Goal: Information Seeking & Learning: Learn about a topic

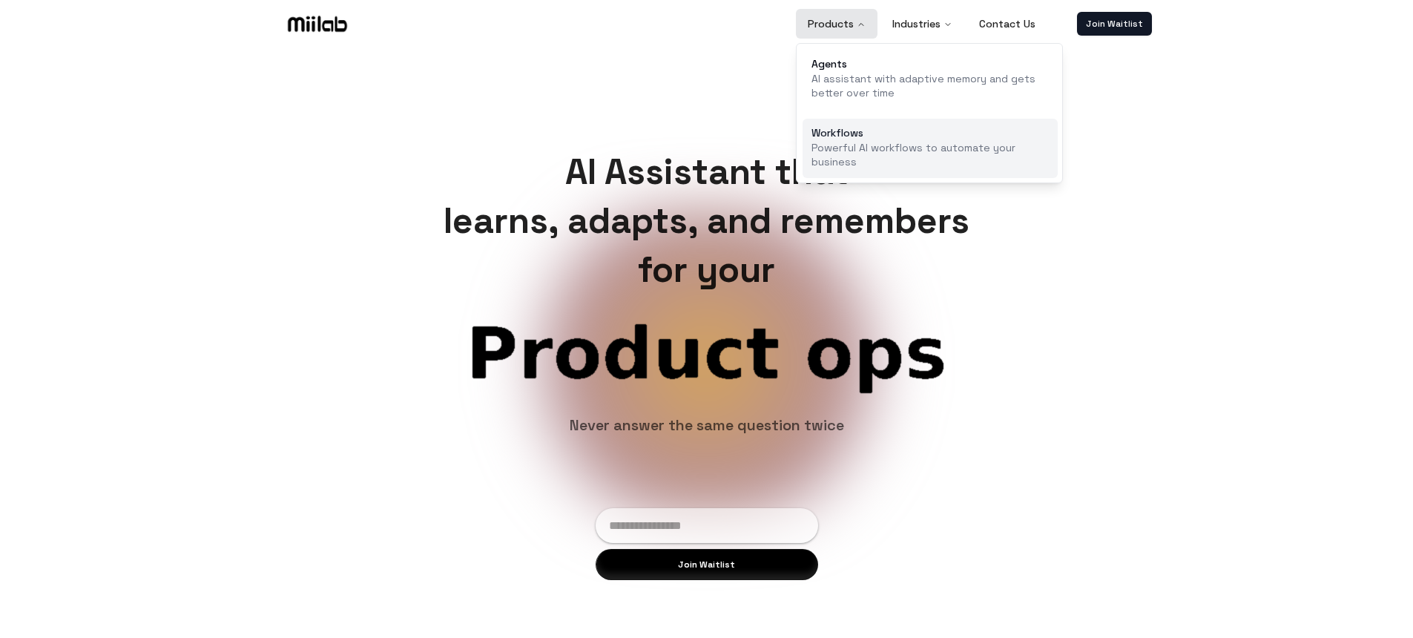
click at [849, 142] on p "Powerful AI workflows to automate your business" at bounding box center [930, 155] width 237 height 29
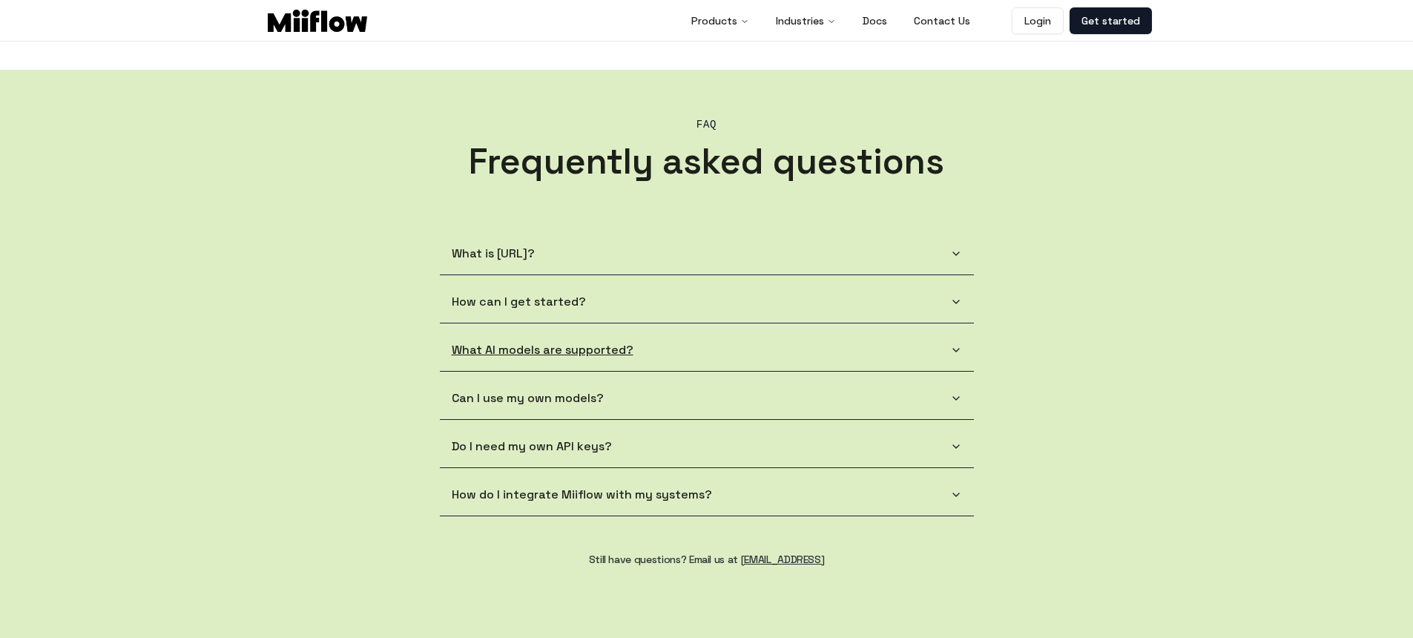
scroll to position [1332, 0]
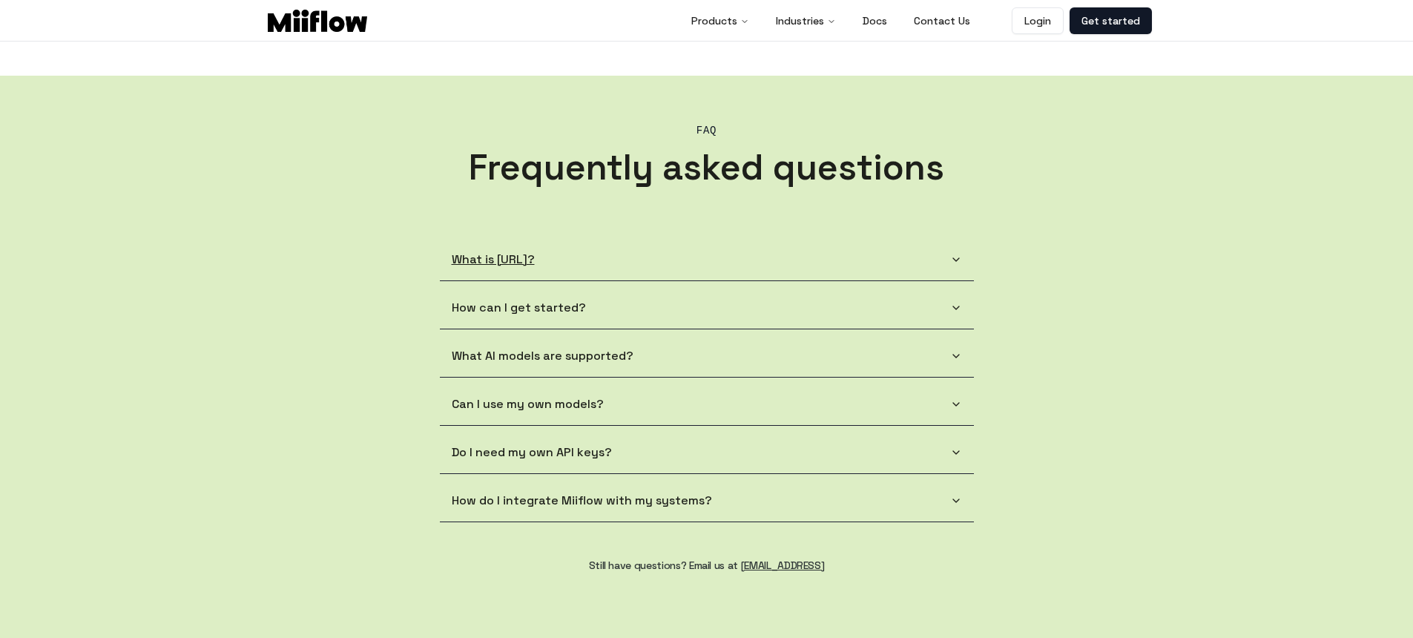
click at [948, 251] on button "What is Miiflow.ai?" at bounding box center [707, 260] width 534 height 42
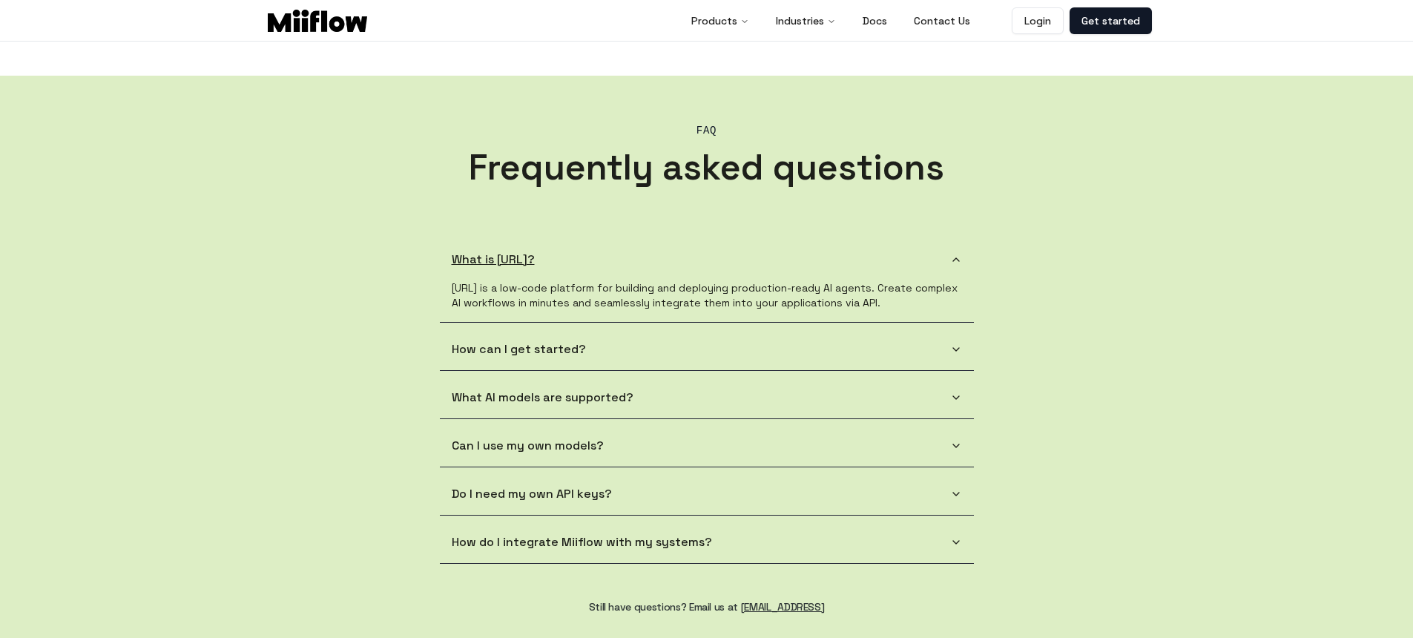
click at [949, 271] on button "What is Miiflow.ai?" at bounding box center [707, 260] width 534 height 42
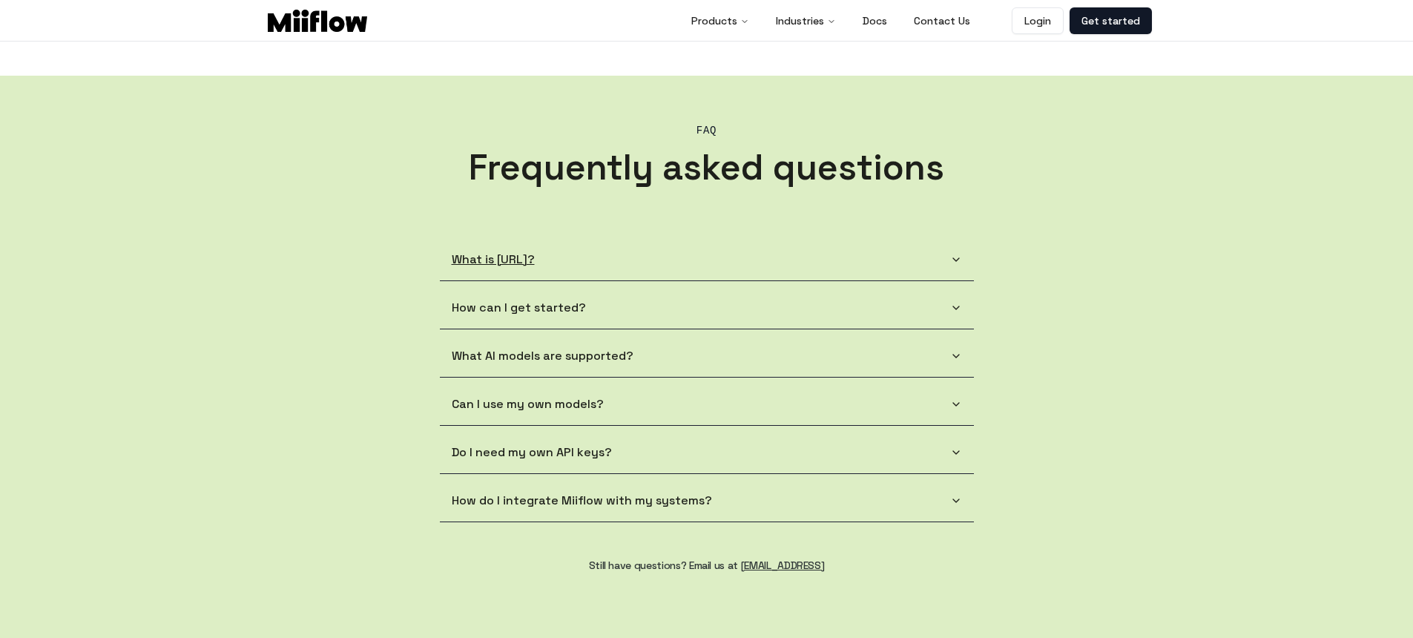
click at [947, 262] on button "What is Miiflow.ai?" at bounding box center [707, 260] width 534 height 42
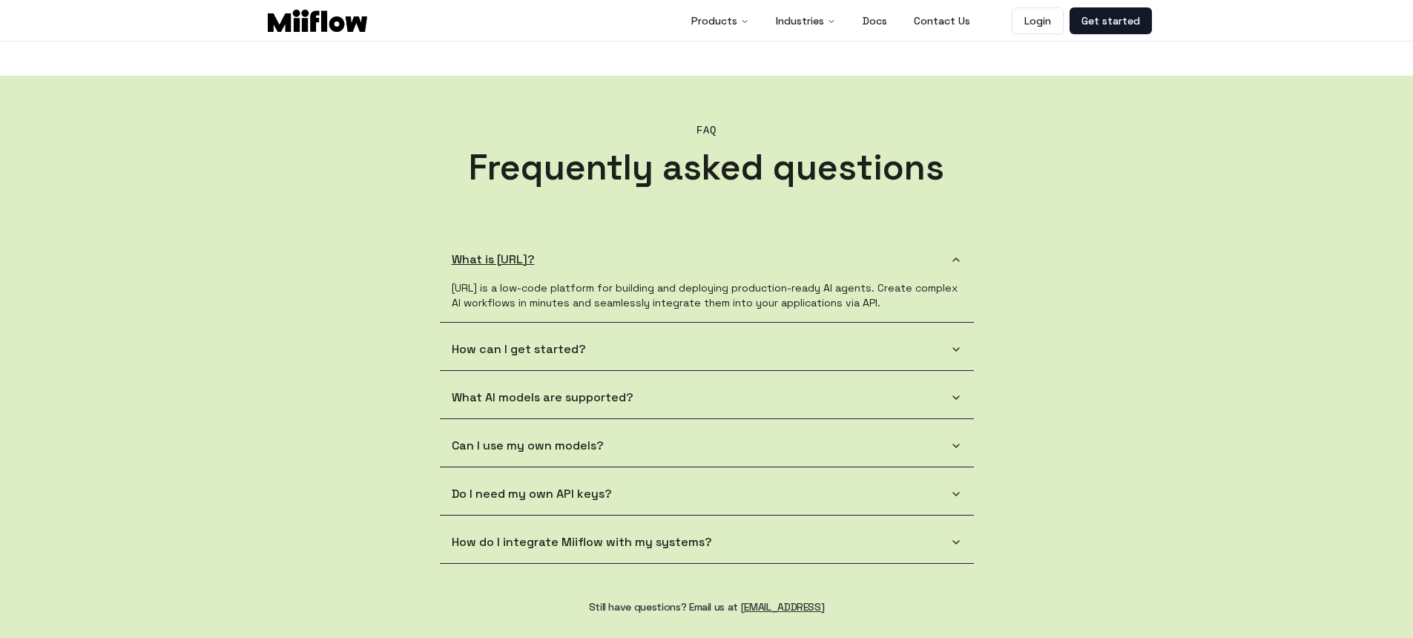
click at [950, 263] on icon "button" at bounding box center [956, 260] width 12 height 12
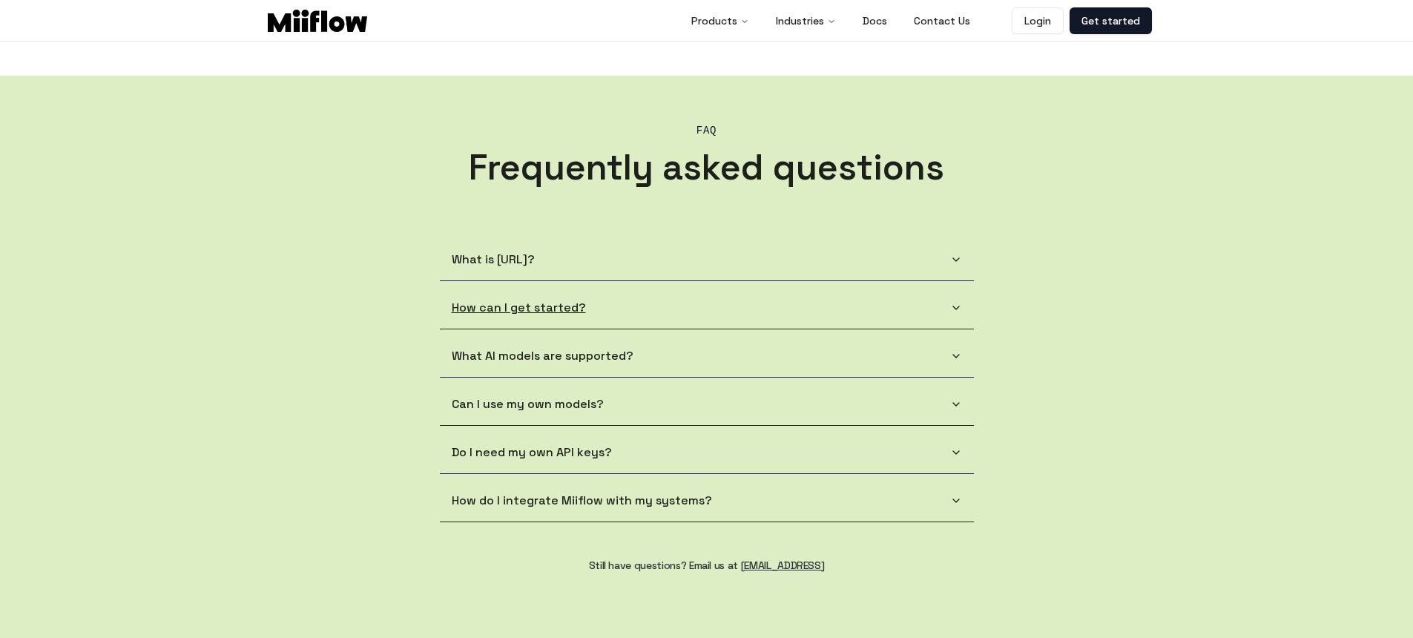
click at [949, 301] on button "How can I get started?" at bounding box center [707, 308] width 534 height 42
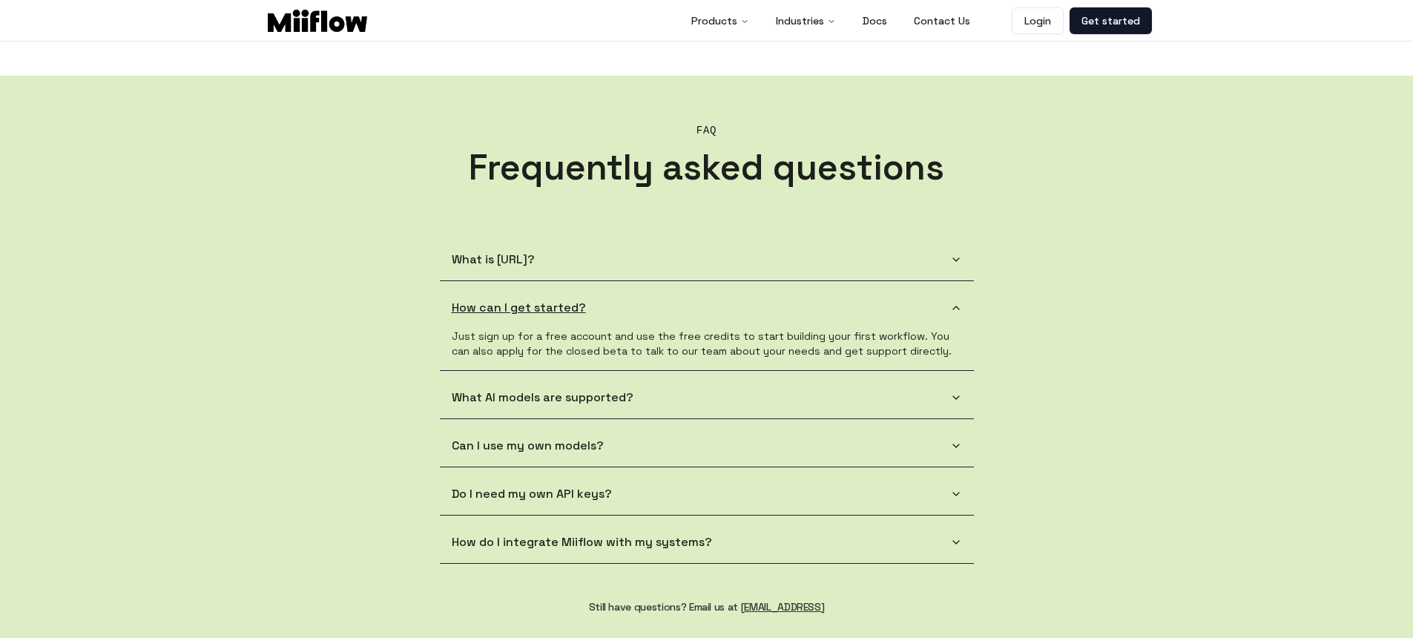
click at [949, 301] on button "How can I get started?" at bounding box center [707, 308] width 534 height 42
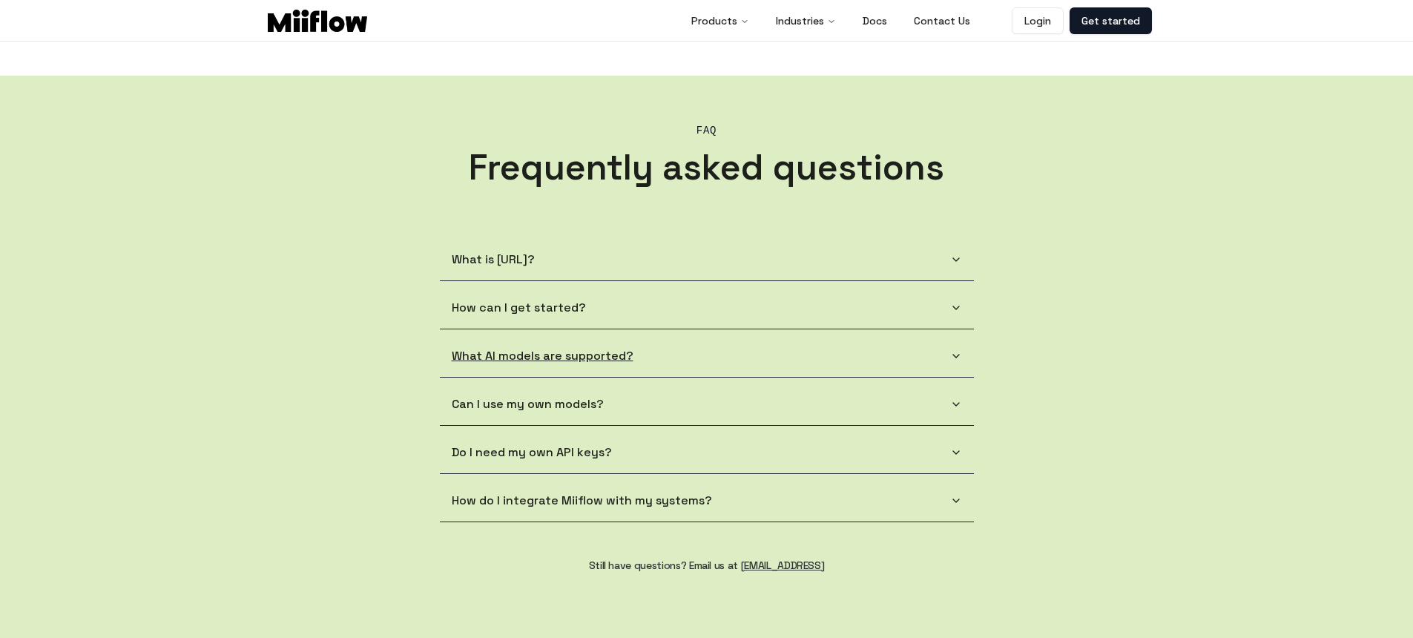
click at [956, 346] on button "What AI models are supported?" at bounding box center [707, 356] width 534 height 42
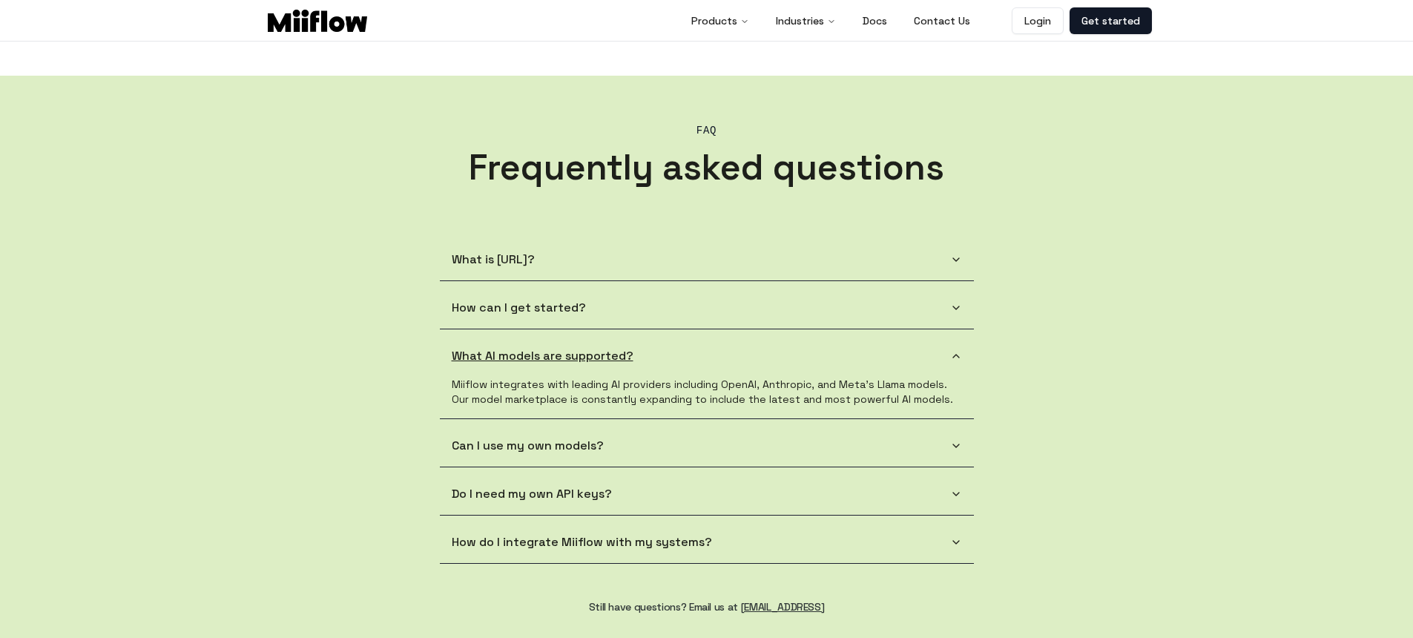
click at [956, 346] on button "What AI models are supported?" at bounding box center [707, 356] width 534 height 42
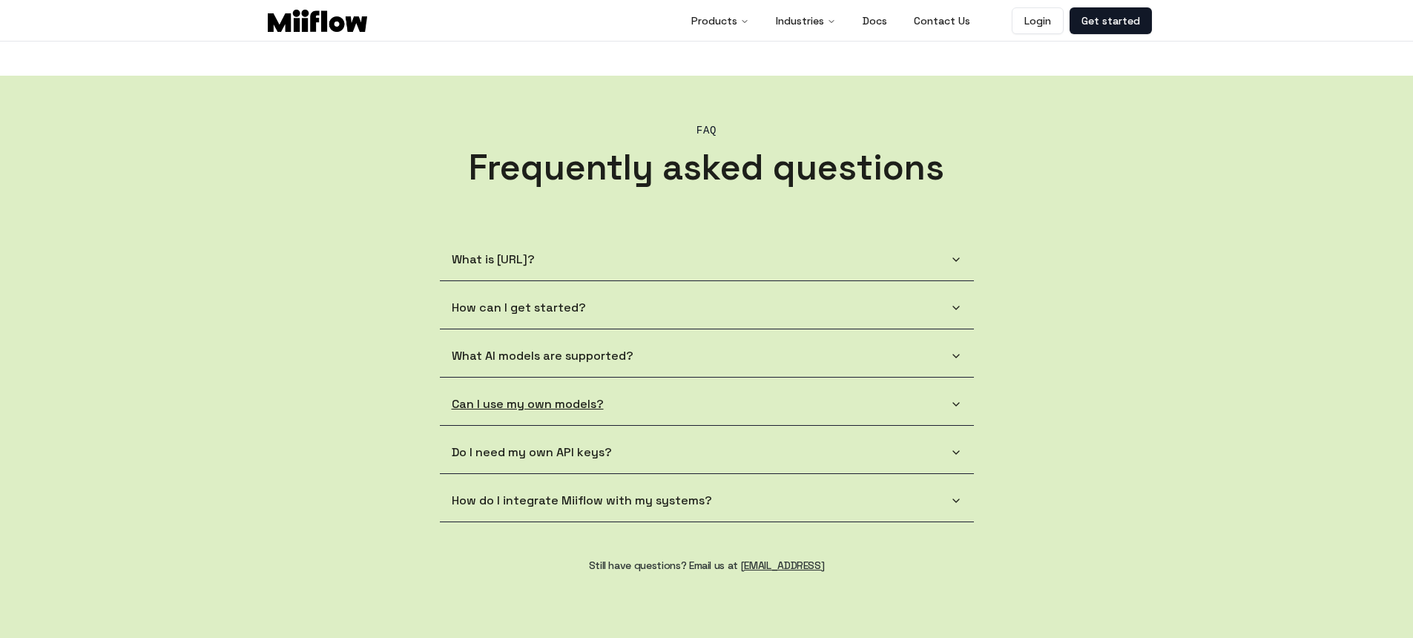
click at [959, 395] on button "Can I use my own models?" at bounding box center [707, 405] width 534 height 42
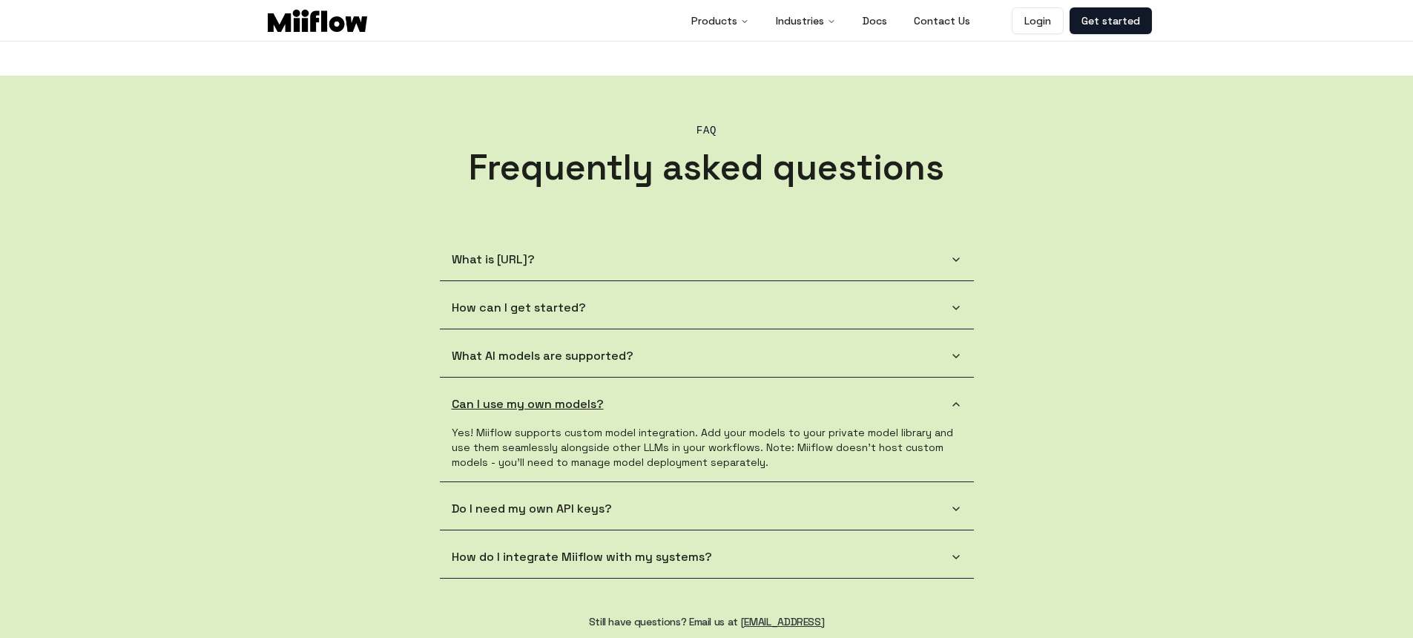
click at [959, 395] on button "Can I use my own models?" at bounding box center [707, 405] width 534 height 42
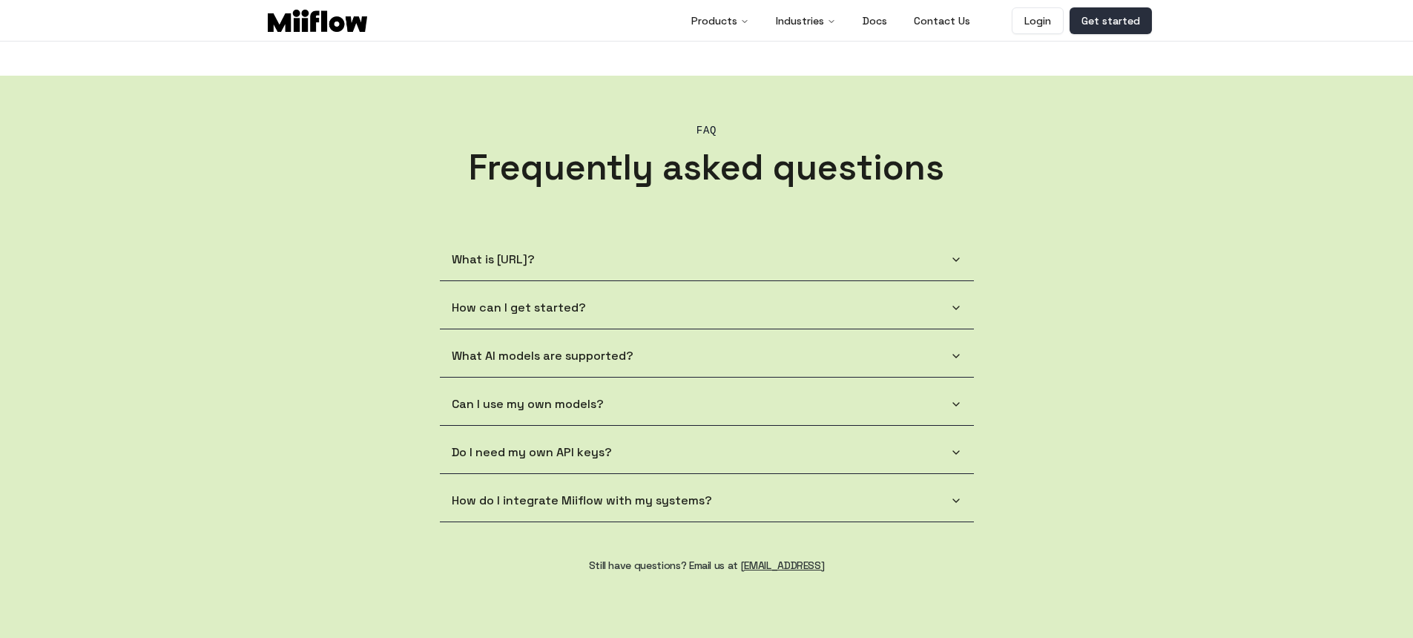
click at [1101, 13] on link "Get started" at bounding box center [1111, 20] width 82 height 27
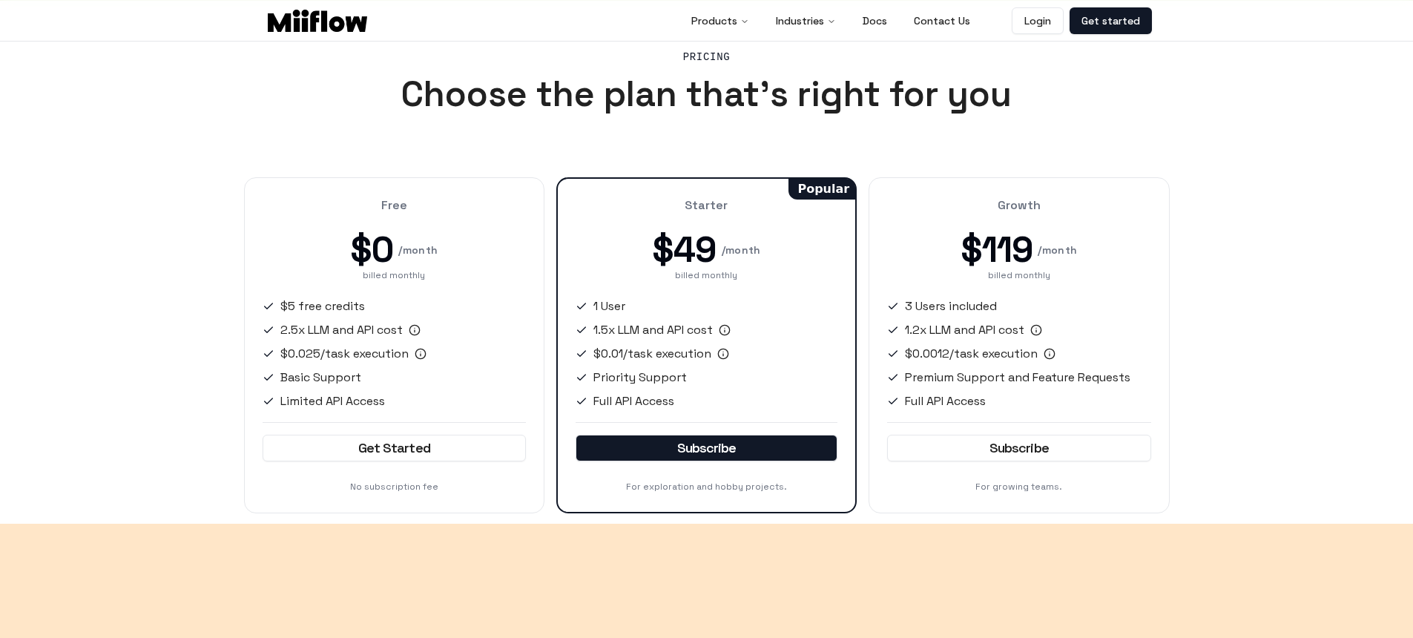
scroll to position [1988, 0]
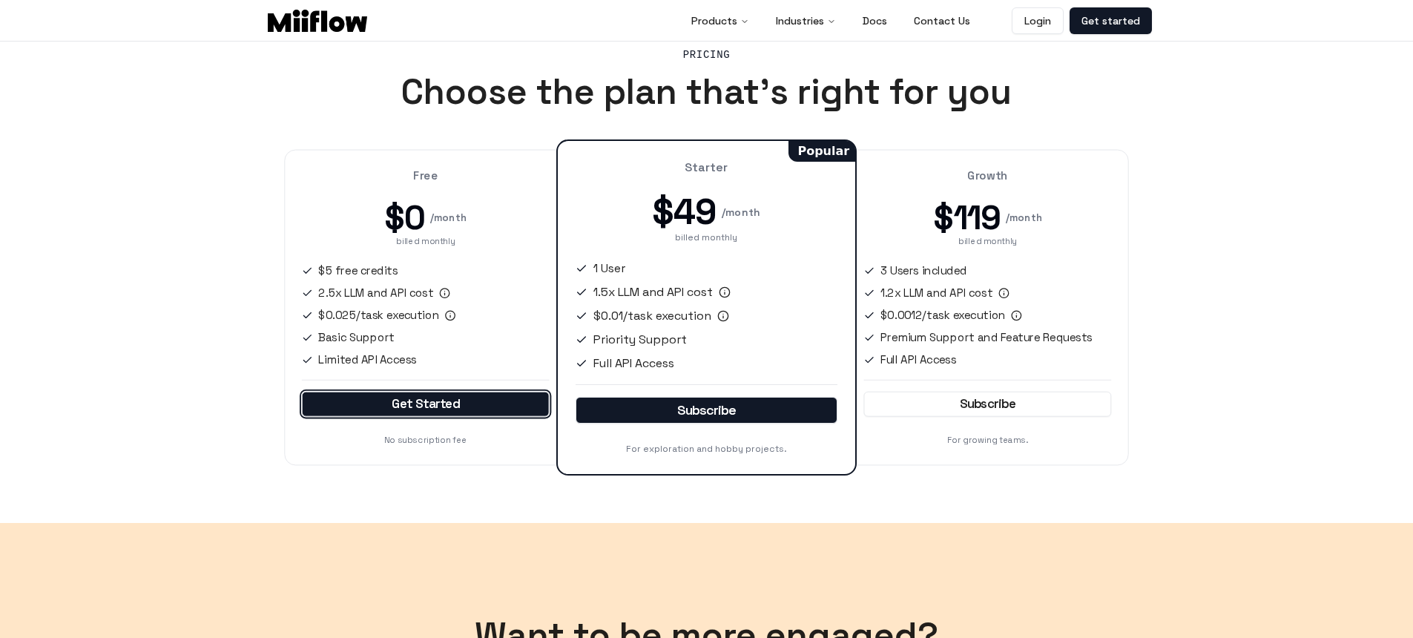
click at [385, 401] on link "Get Started" at bounding box center [425, 404] width 248 height 25
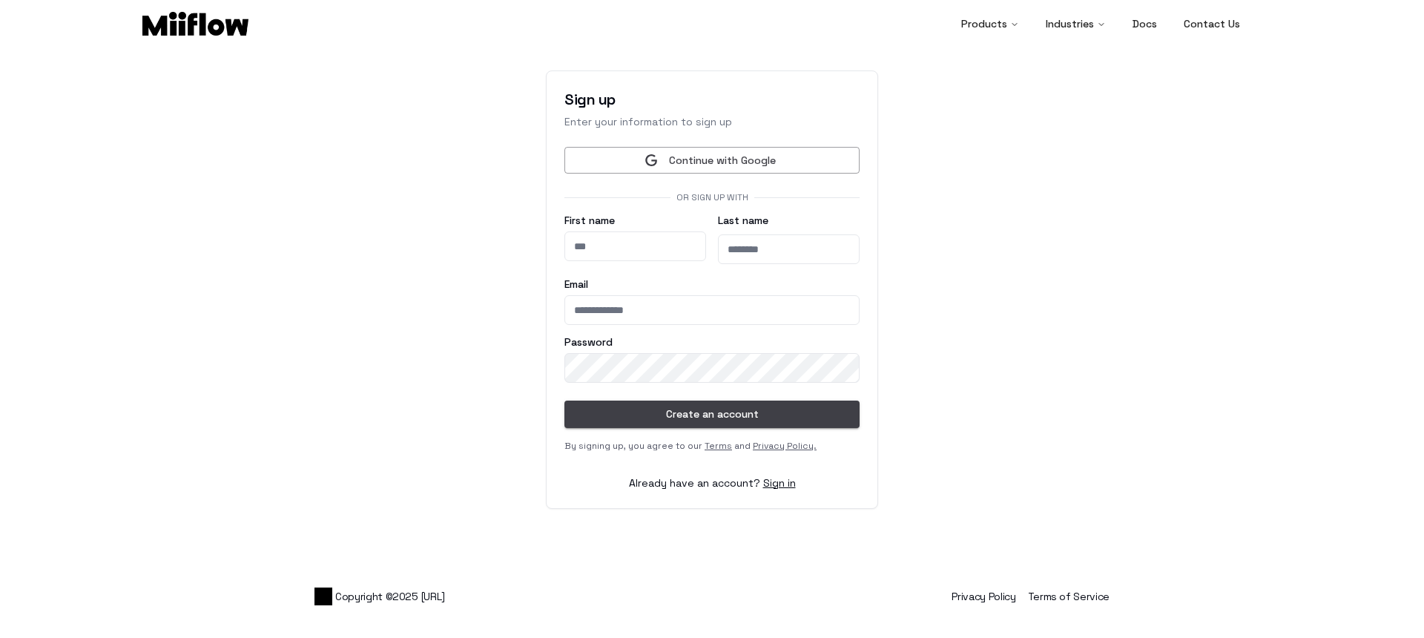
click at [594, 244] on input "First name" at bounding box center [636, 246] width 142 height 30
click at [446, 271] on main "Sign up Enter your information to sign up Continue with Google Or sign up with …" at bounding box center [712, 290] width 1424 height 490
click at [1076, 147] on main "Sign up Enter your information to sign up Continue with Google Or sign up with …" at bounding box center [712, 290] width 1424 height 490
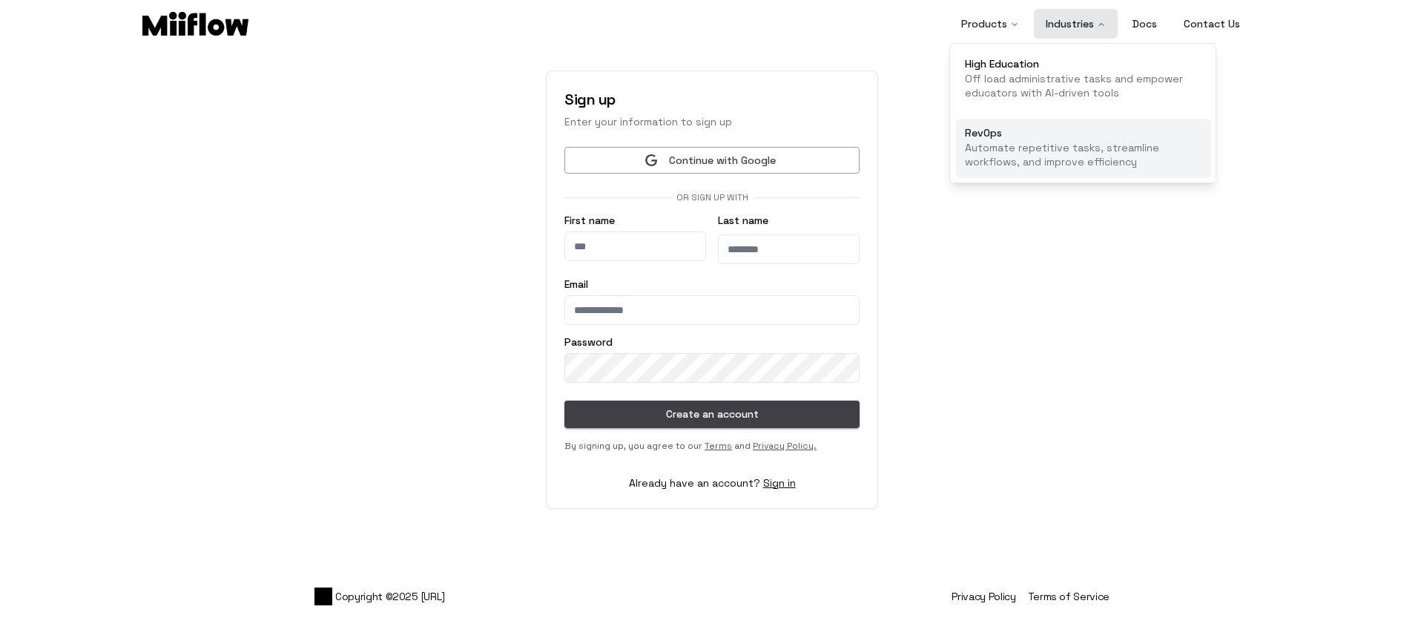
click at [1071, 159] on p "Automate repetitive tasks, streamline workflows, and improve efficiency" at bounding box center [1083, 155] width 237 height 29
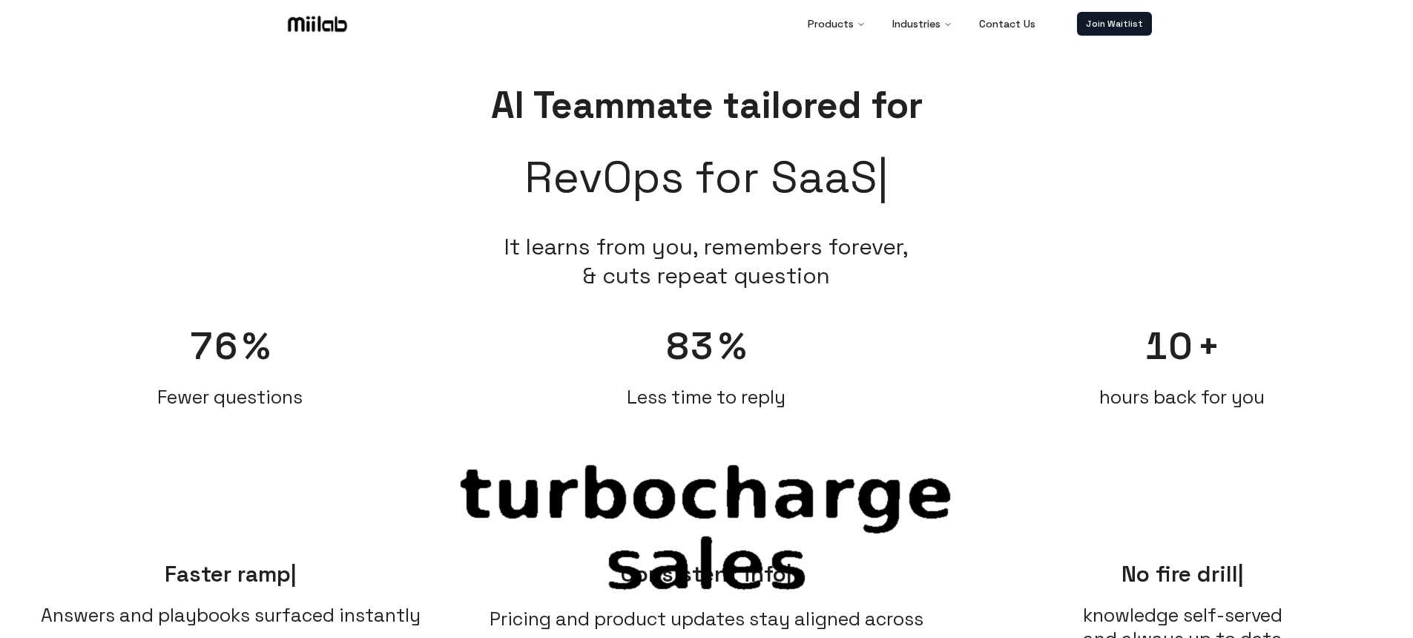
click at [341, 26] on img at bounding box center [317, 24] width 65 height 22
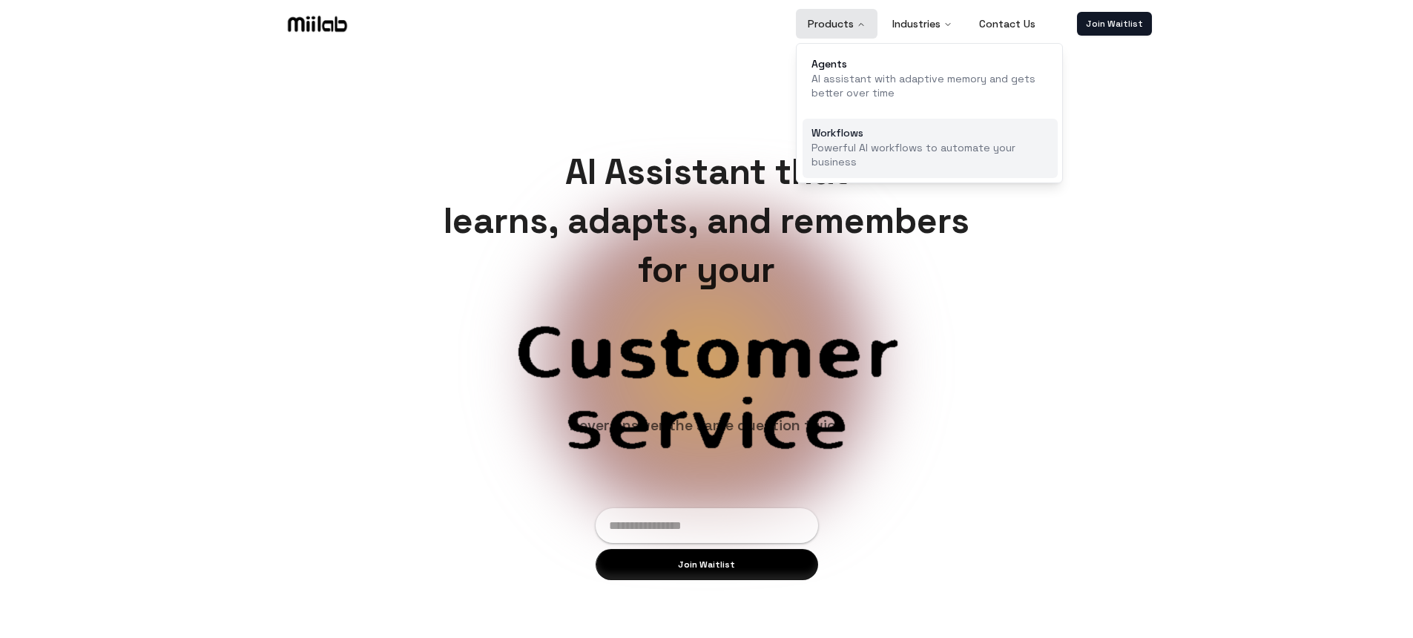
click at [861, 142] on p "Powerful AI workflows to automate your business" at bounding box center [930, 155] width 237 height 29
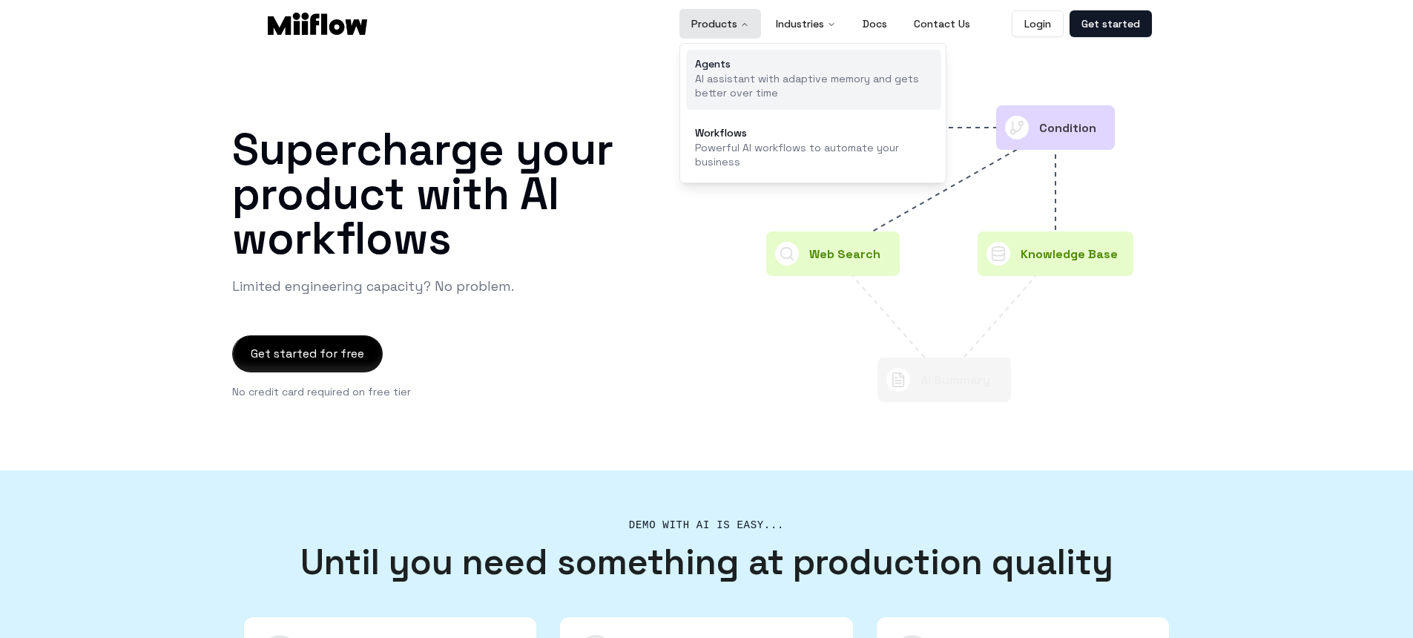
click at [732, 76] on p "AI assistant with adaptive memory and gets better over time" at bounding box center [813, 86] width 237 height 29
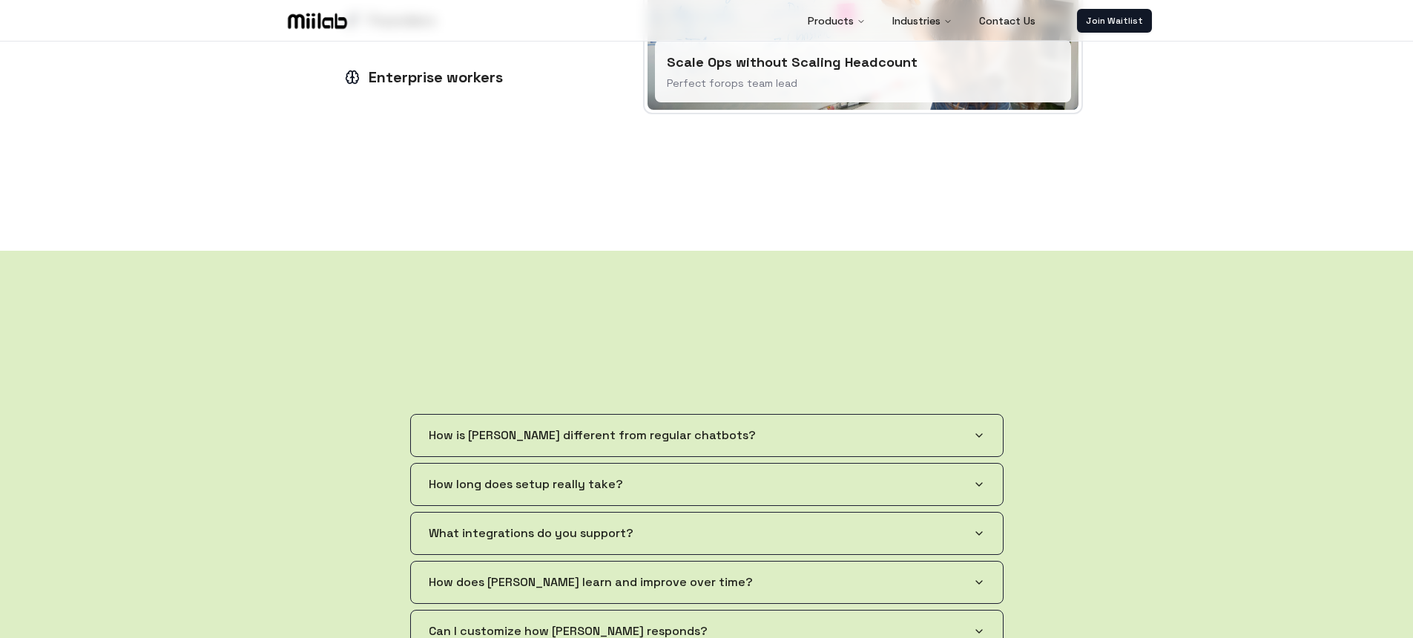
scroll to position [2390, 0]
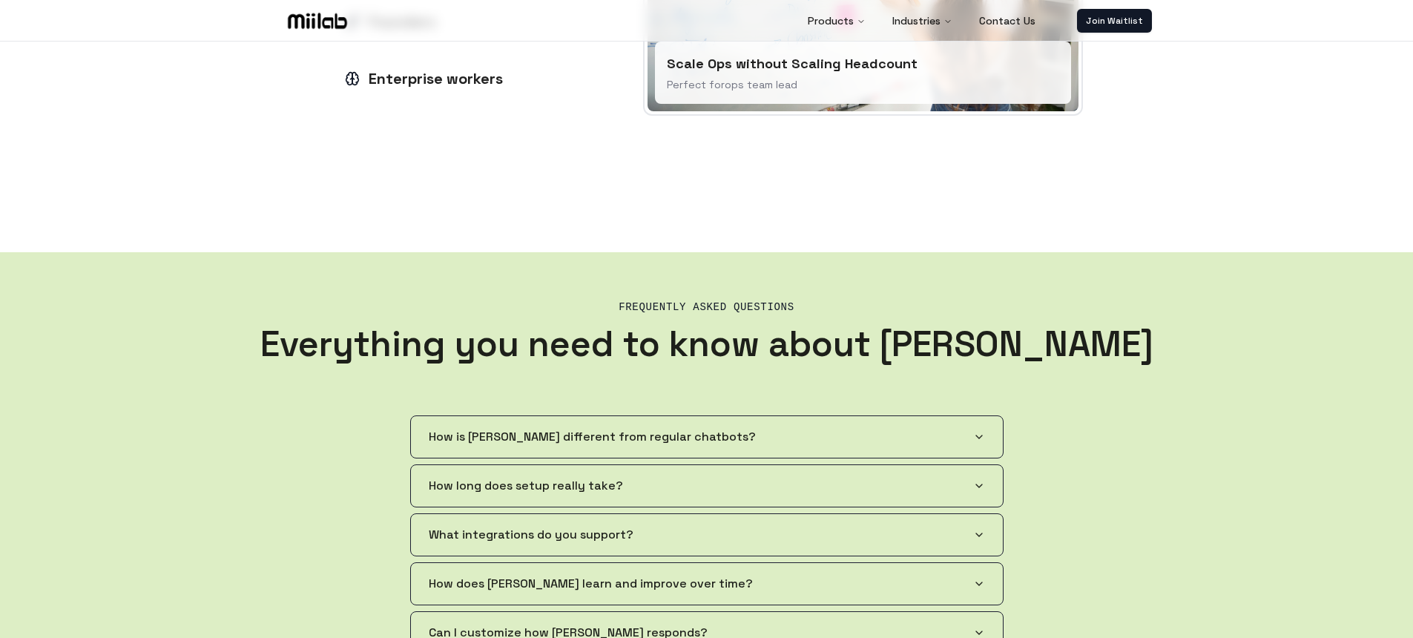
click at [970, 431] on button "How is [PERSON_NAME] different from regular chatbots?" at bounding box center [707, 437] width 592 height 42
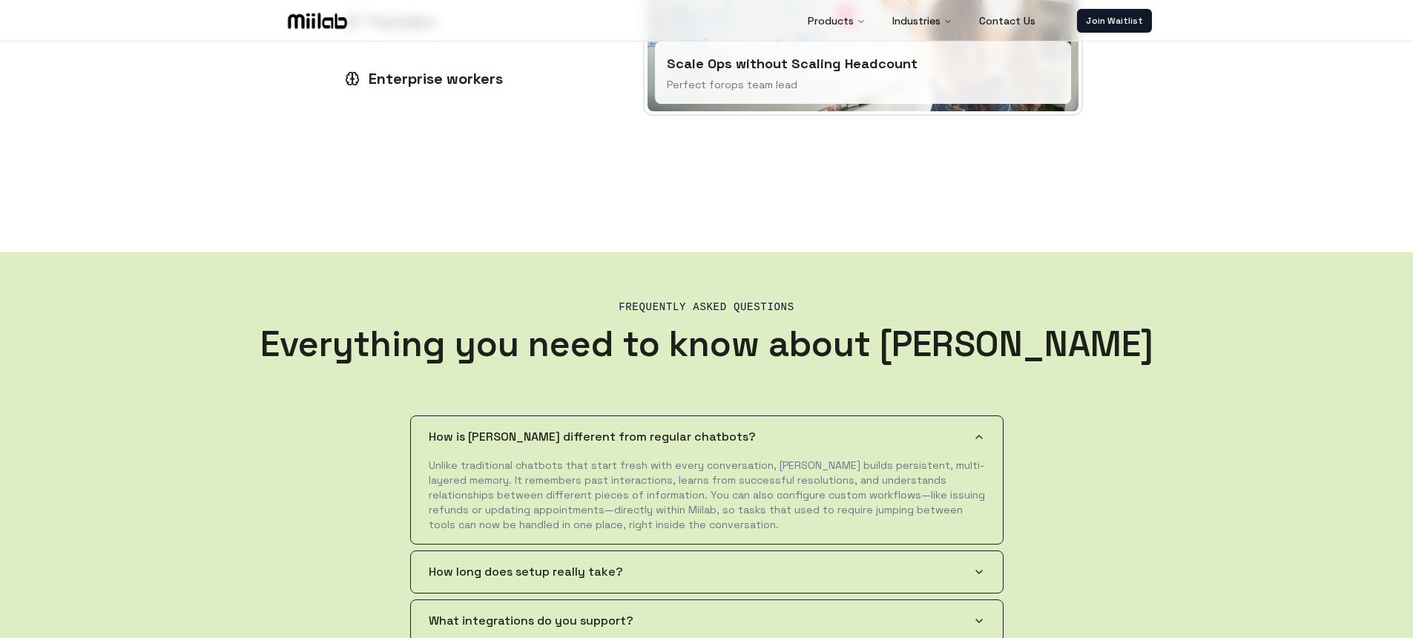
click at [970, 431] on button "How is [PERSON_NAME] different from regular chatbots?" at bounding box center [707, 437] width 592 height 42
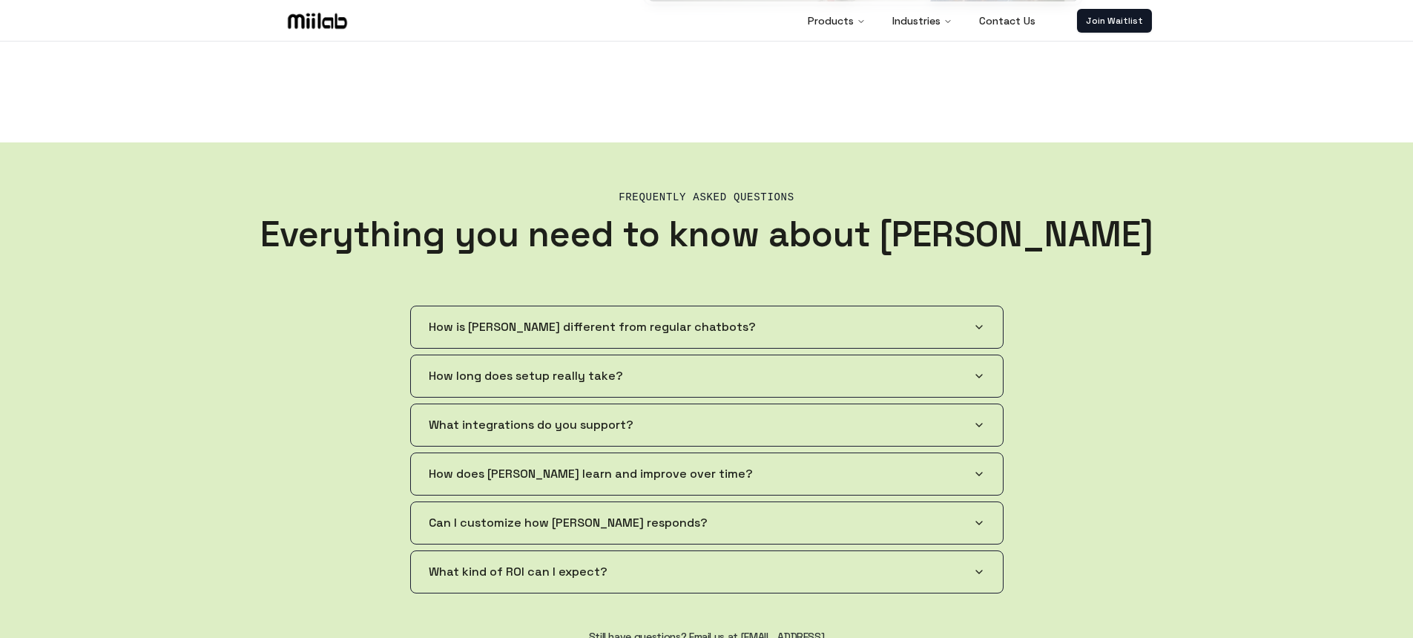
scroll to position [2511, 0]
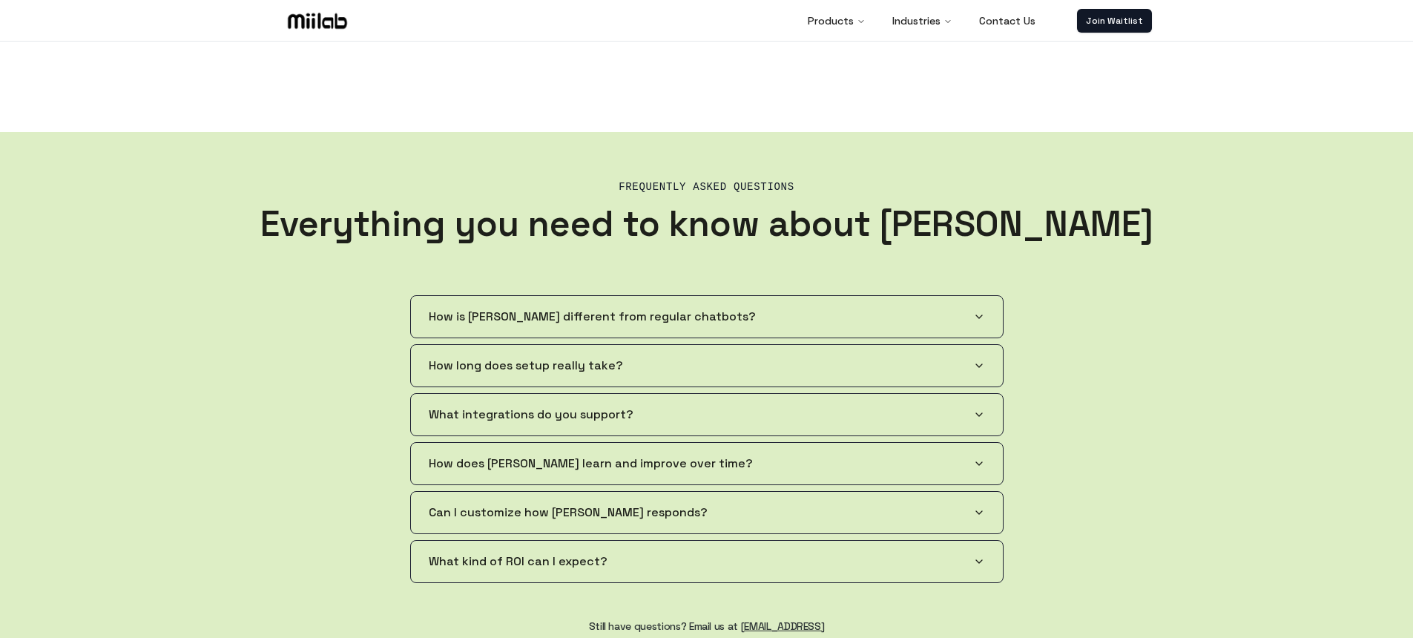
click at [929, 369] on button "How long does setup really take?" at bounding box center [707, 366] width 592 height 42
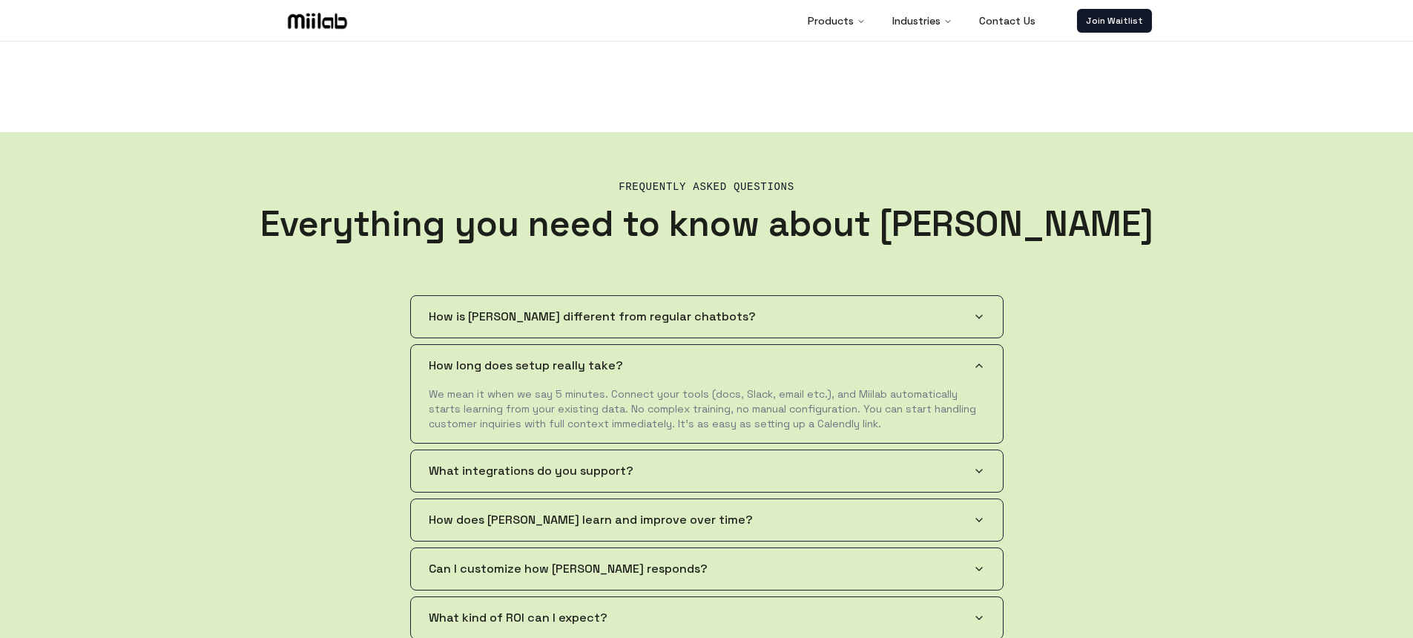
click at [984, 366] on icon "button" at bounding box center [979, 366] width 12 height 12
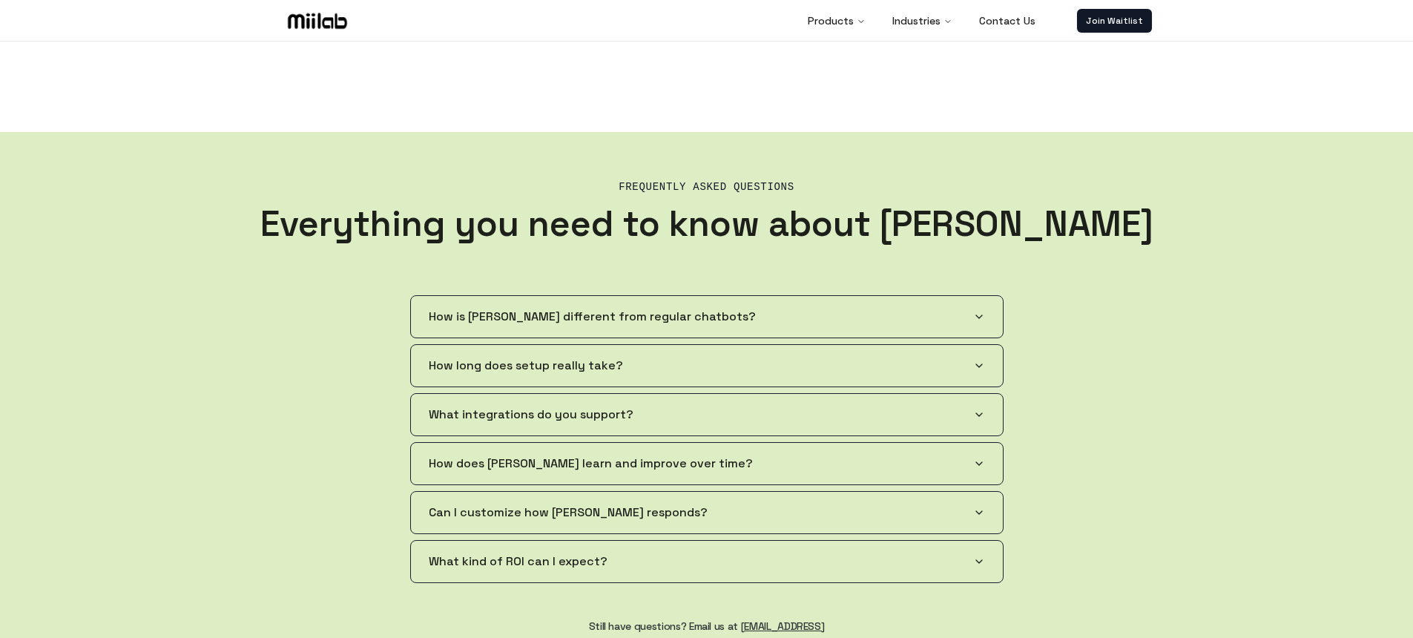
click at [906, 420] on button "What integrations do you support?" at bounding box center [707, 415] width 592 height 42
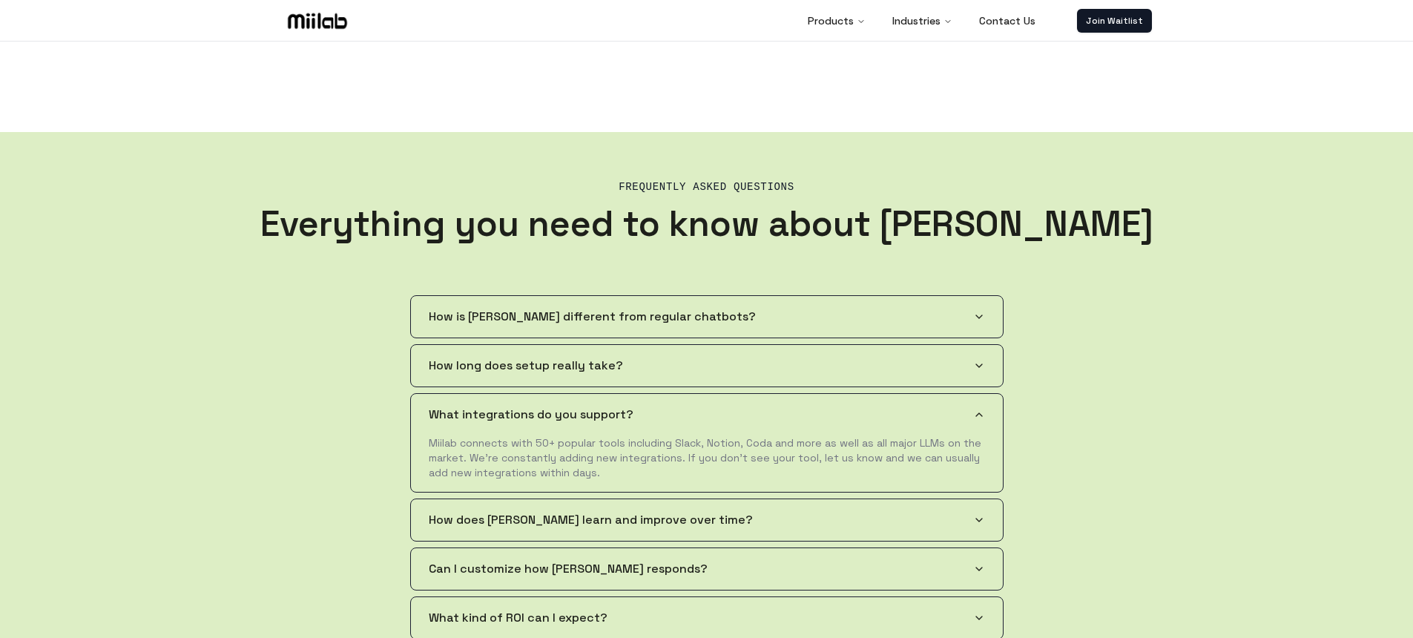
click at [950, 407] on button "What integrations do you support?" at bounding box center [707, 415] width 592 height 42
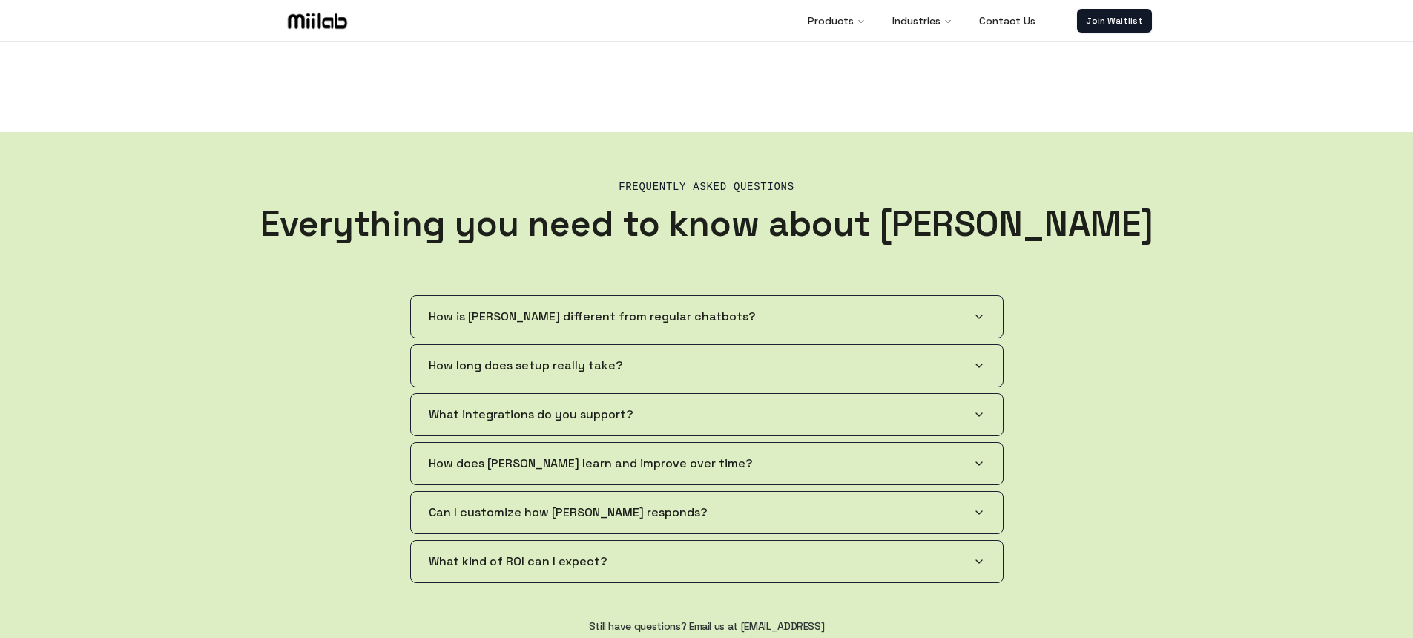
click at [945, 456] on button "How does [PERSON_NAME] learn and improve over time?" at bounding box center [707, 464] width 592 height 42
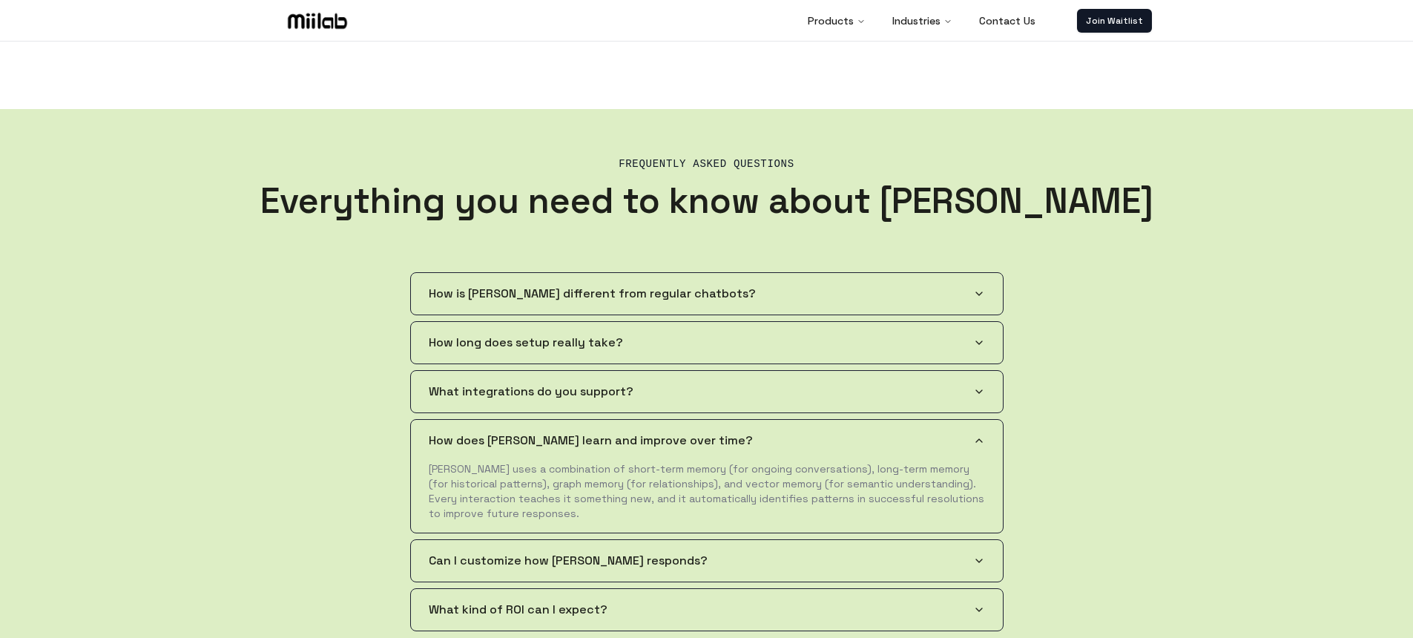
scroll to position [2569, 0]
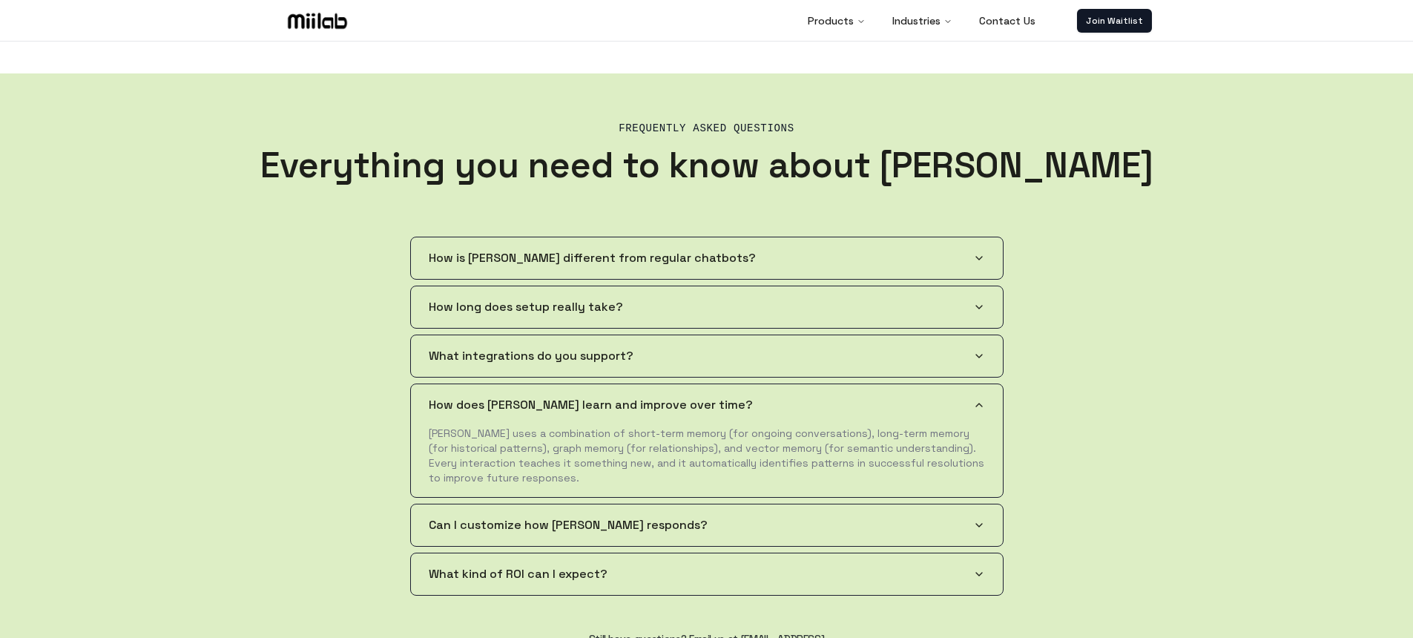
click at [785, 520] on button "Can I customize how [PERSON_NAME] responds?" at bounding box center [707, 525] width 592 height 42
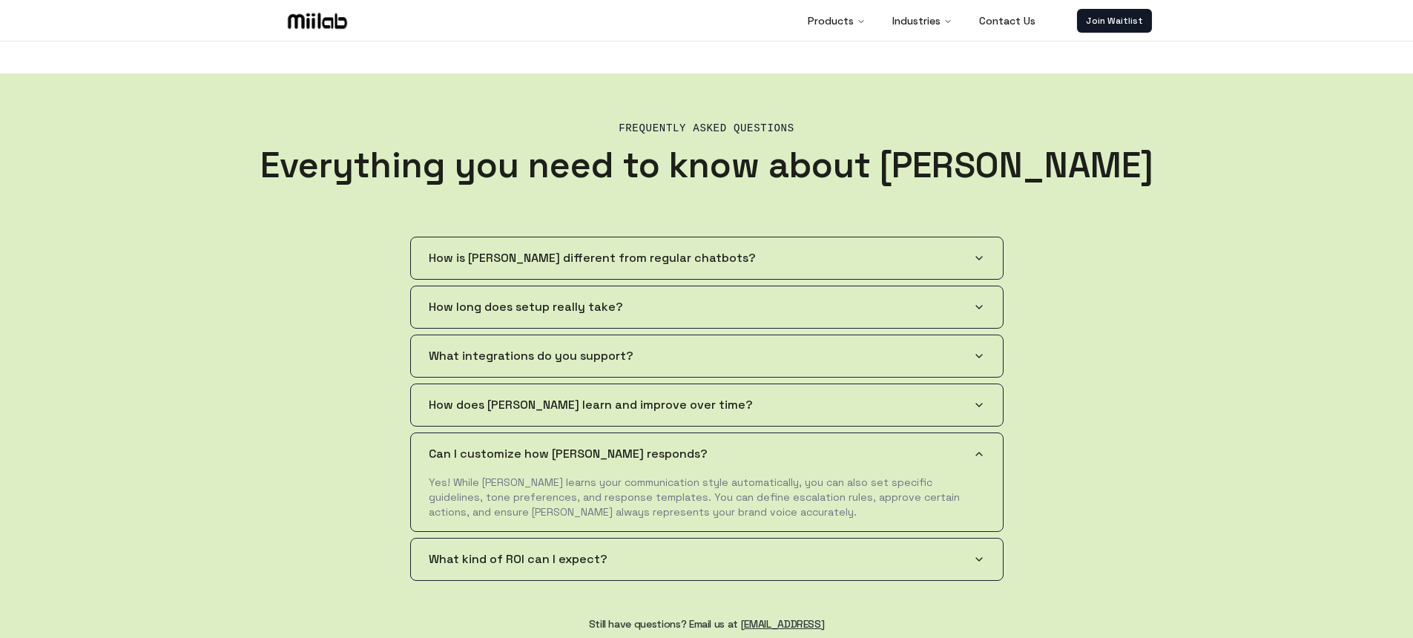
click at [751, 405] on button "How does [PERSON_NAME] learn and improve over time?" at bounding box center [707, 405] width 592 height 42
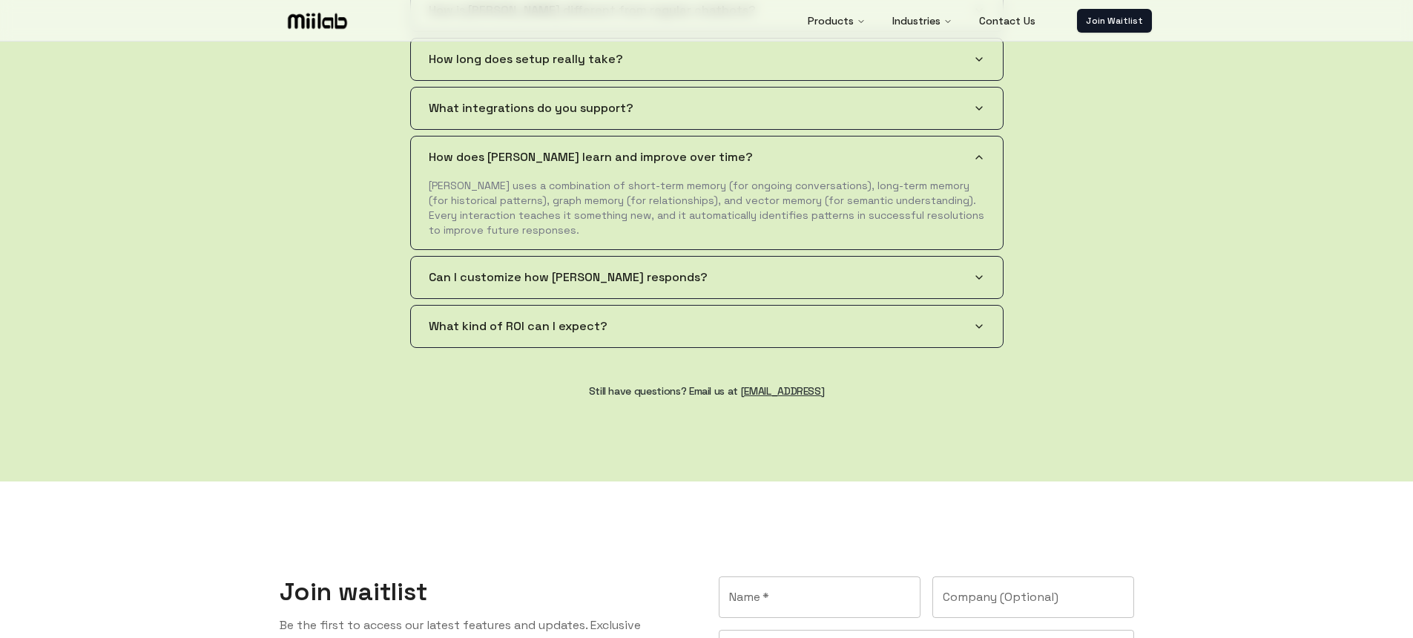
scroll to position [2771, 0]
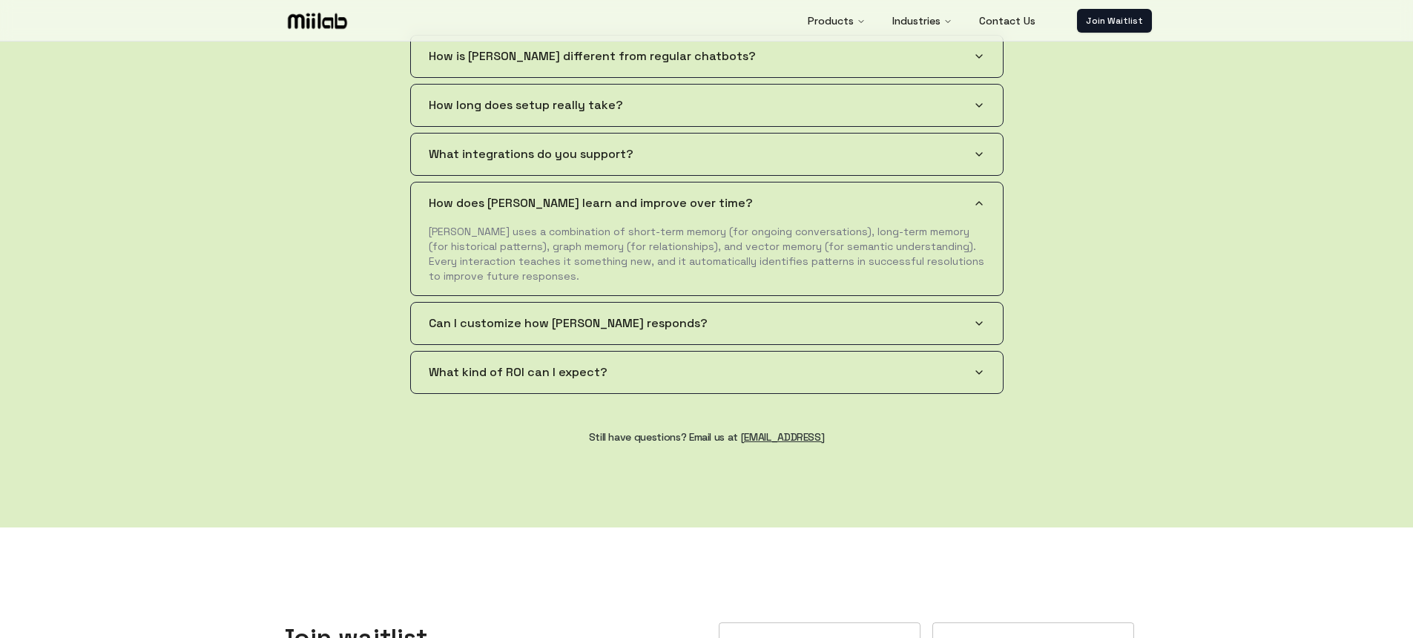
click at [977, 380] on button "What kind of ROI can I expect?" at bounding box center [707, 373] width 592 height 42
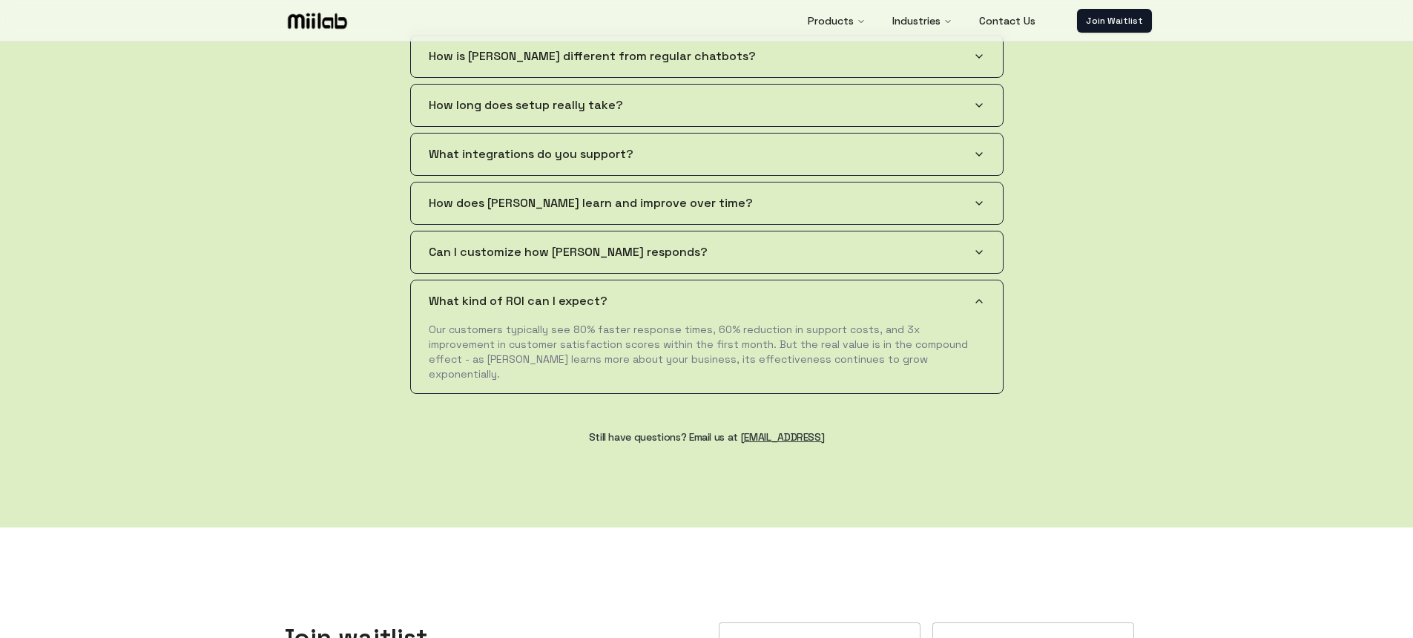
click at [976, 260] on button "Can I customize how [PERSON_NAME] responds?" at bounding box center [707, 252] width 592 height 42
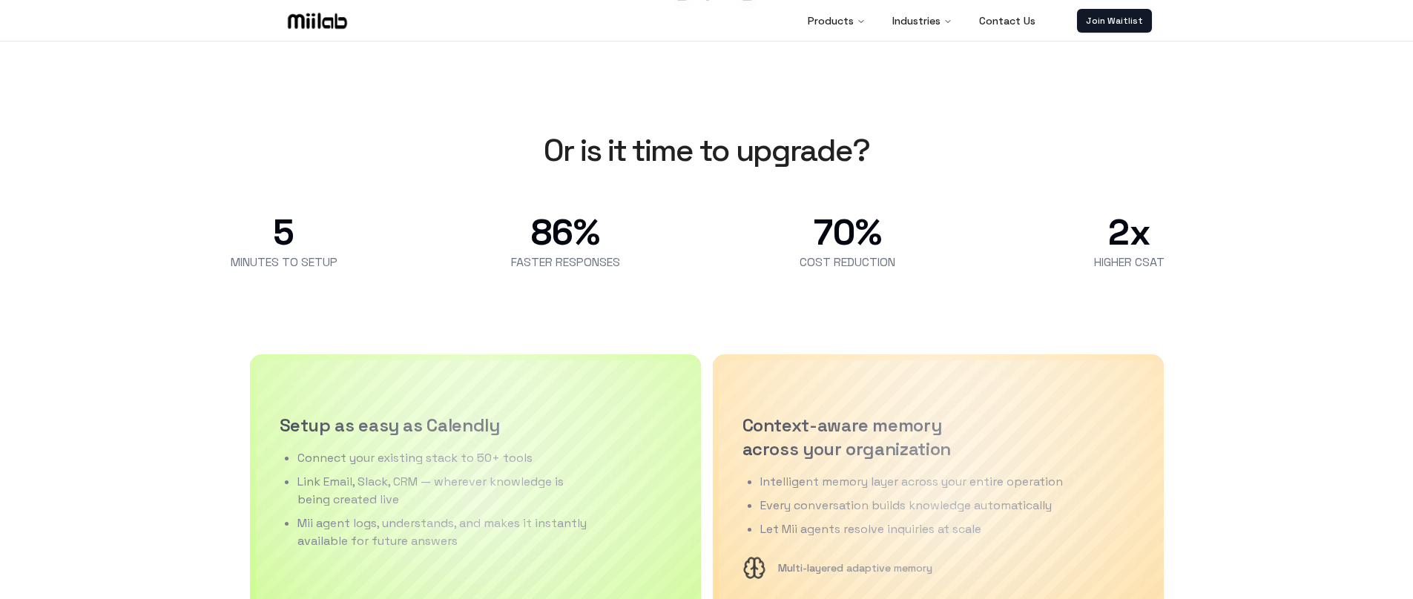
scroll to position [537, 0]
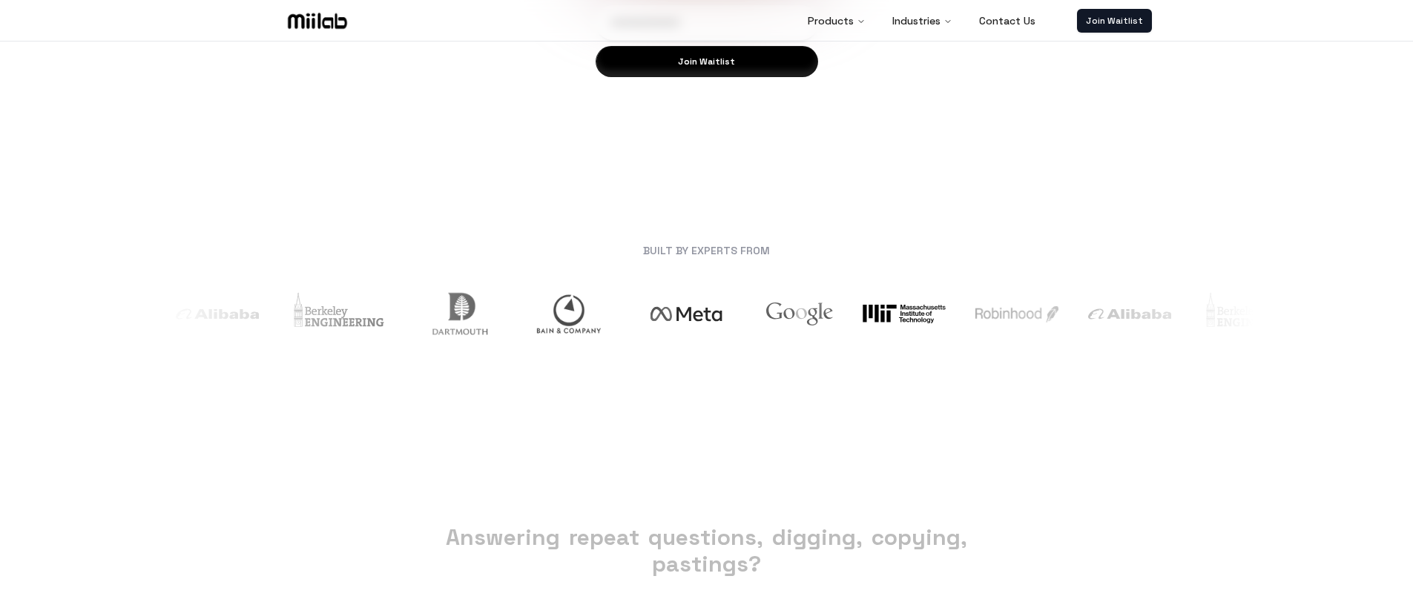
scroll to position [0, 0]
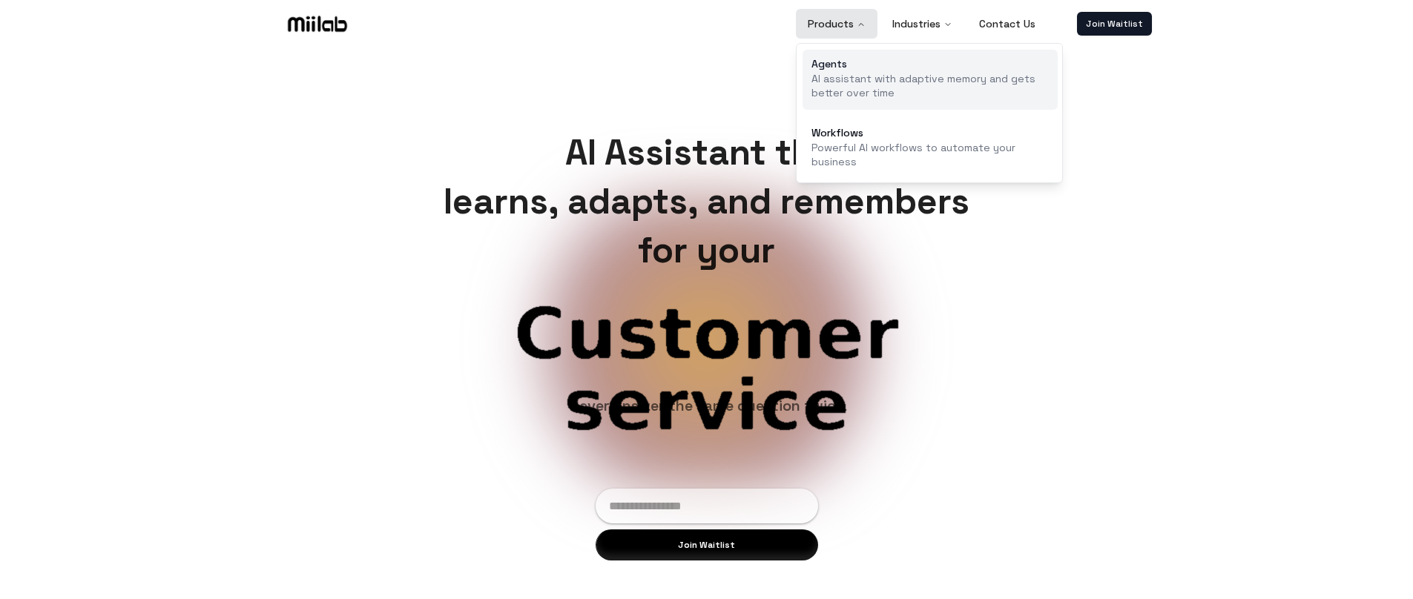
click at [867, 78] on p "AI assistant with adaptive memory and gets better over time" at bounding box center [930, 86] width 237 height 29
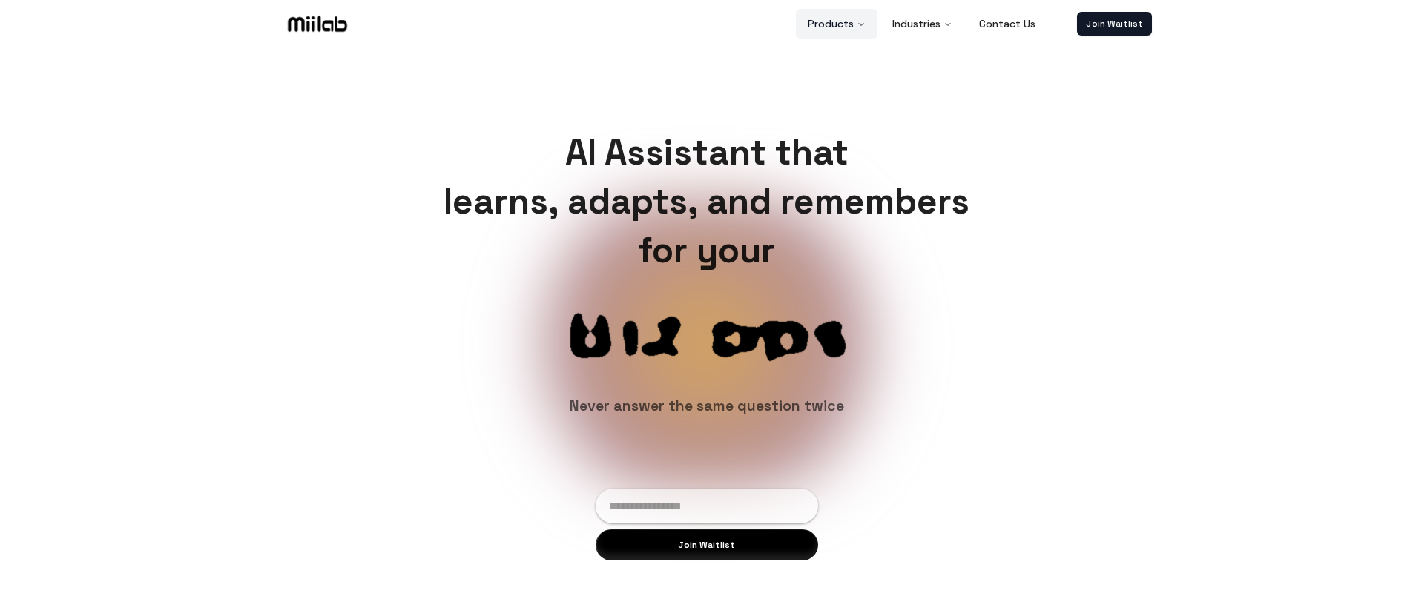
scroll to position [17, 0]
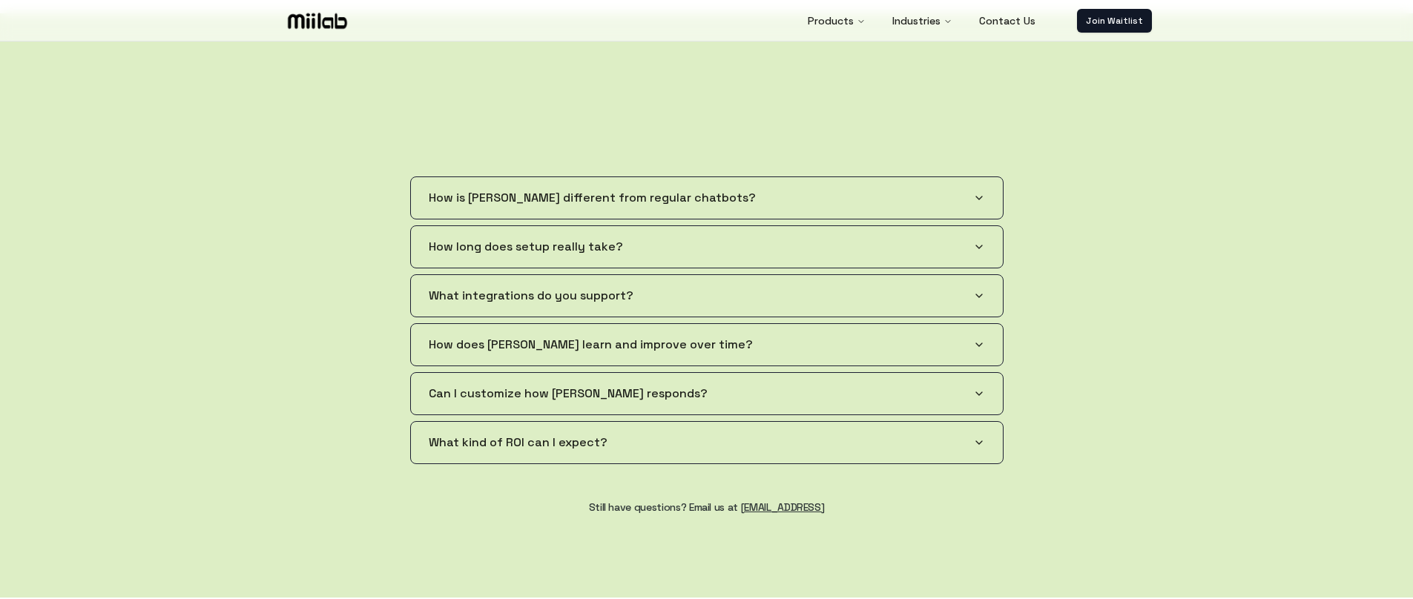
scroll to position [2108, 0]
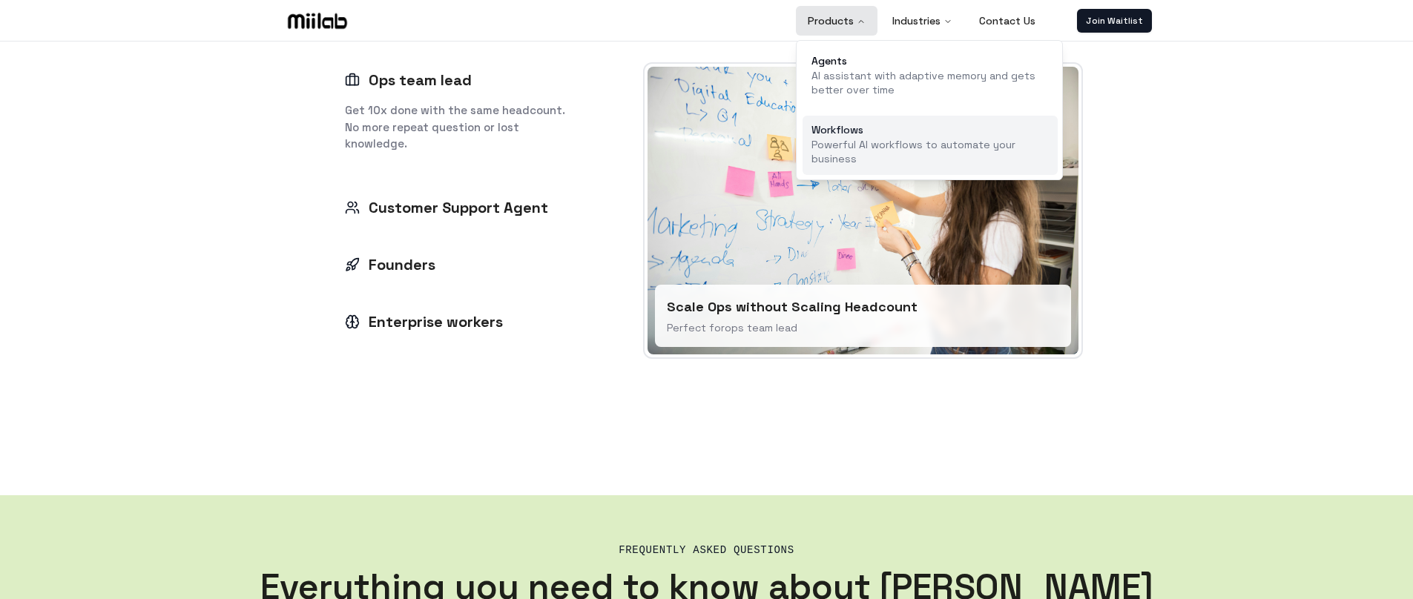
click at [849, 135] on div "Workflows" at bounding box center [930, 130] width 237 height 10
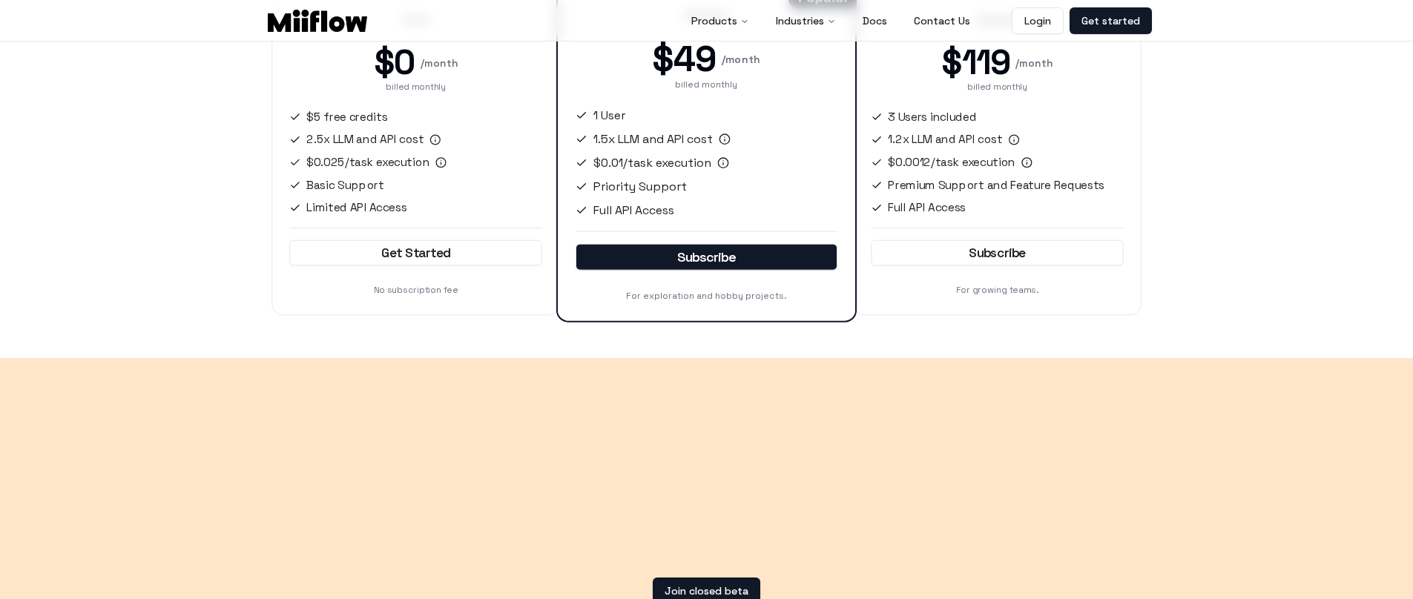
scroll to position [2017, 0]
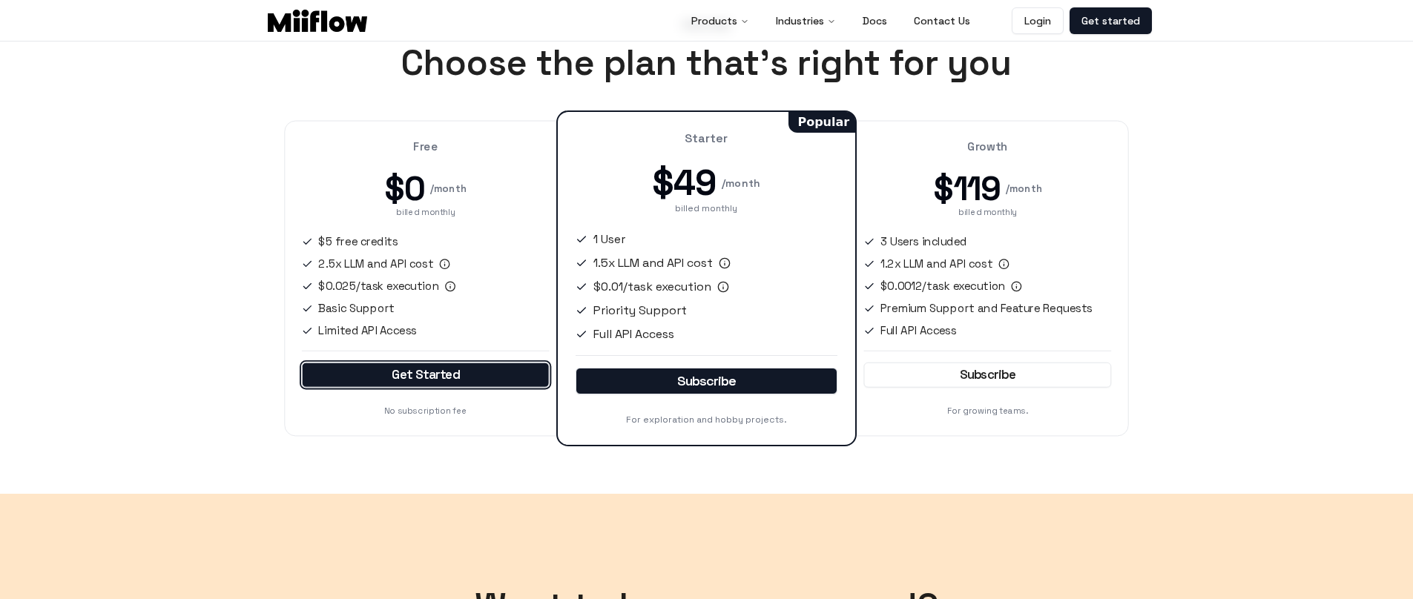
click at [456, 373] on link "Get Started" at bounding box center [425, 375] width 248 height 25
